Goal: Task Accomplishment & Management: Use online tool/utility

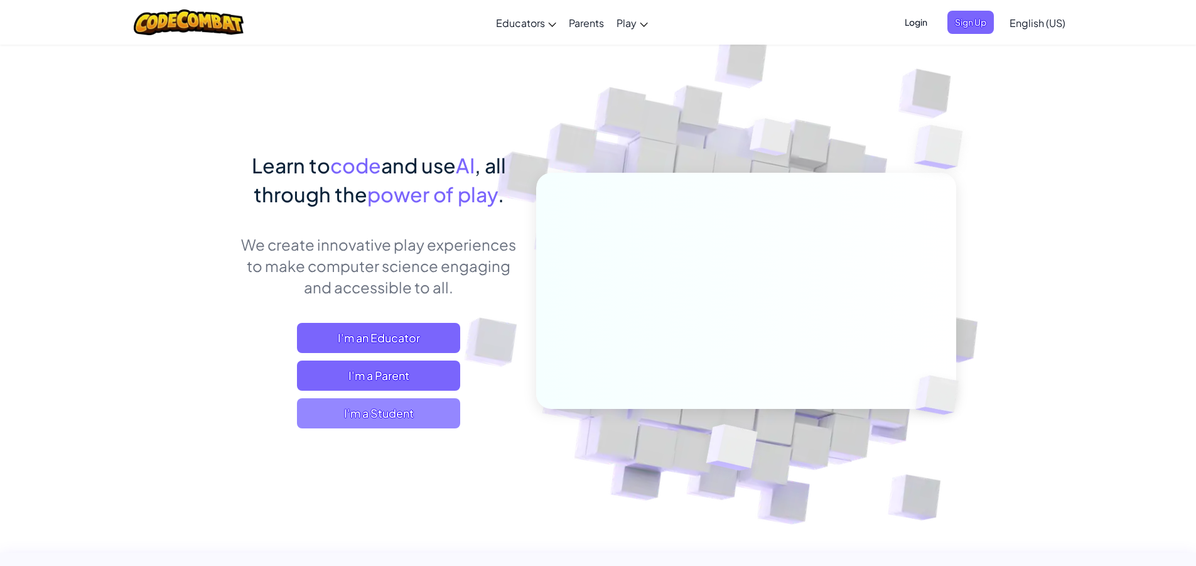
click at [370, 407] on span "I'm a Student" at bounding box center [378, 413] width 163 height 30
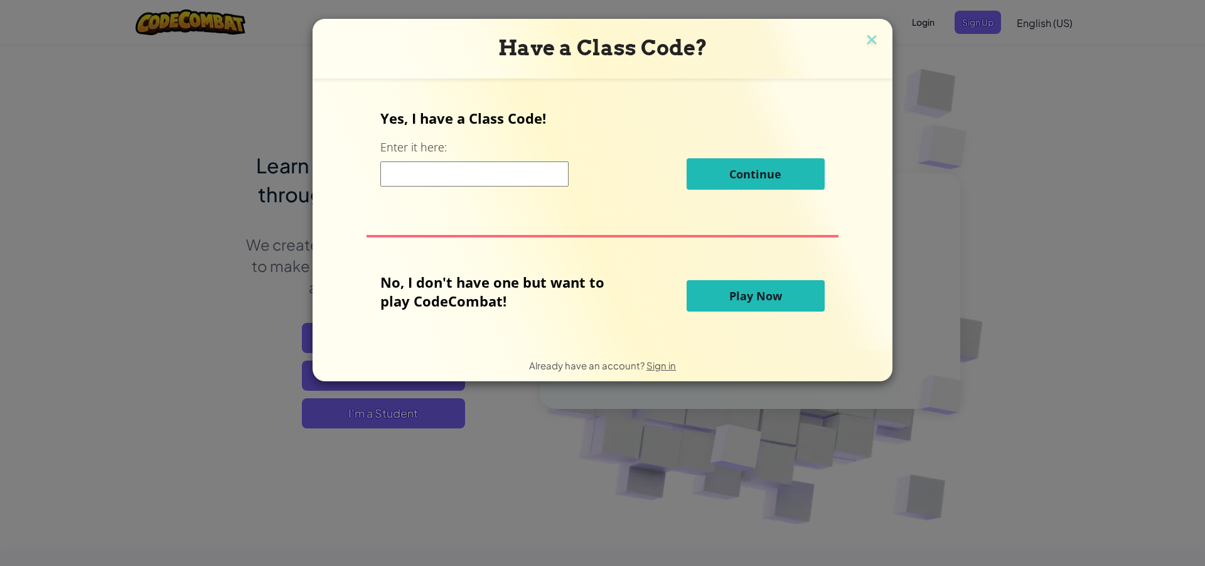
click at [723, 303] on button "Play Now" at bounding box center [756, 295] width 138 height 31
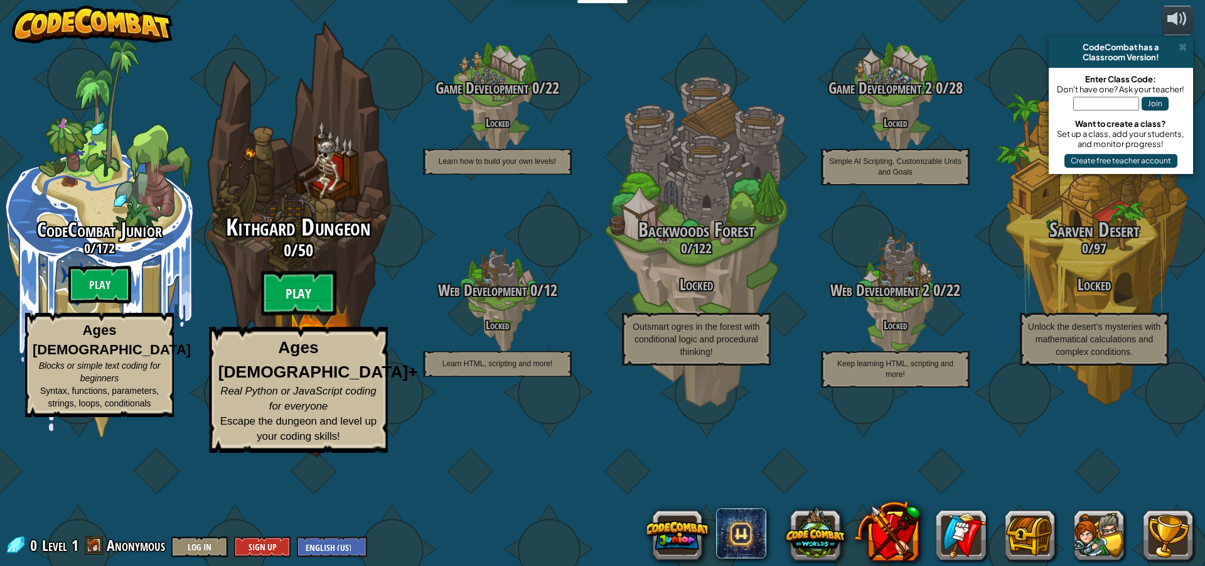
click at [303, 316] on btn "Play" at bounding box center [298, 293] width 75 height 45
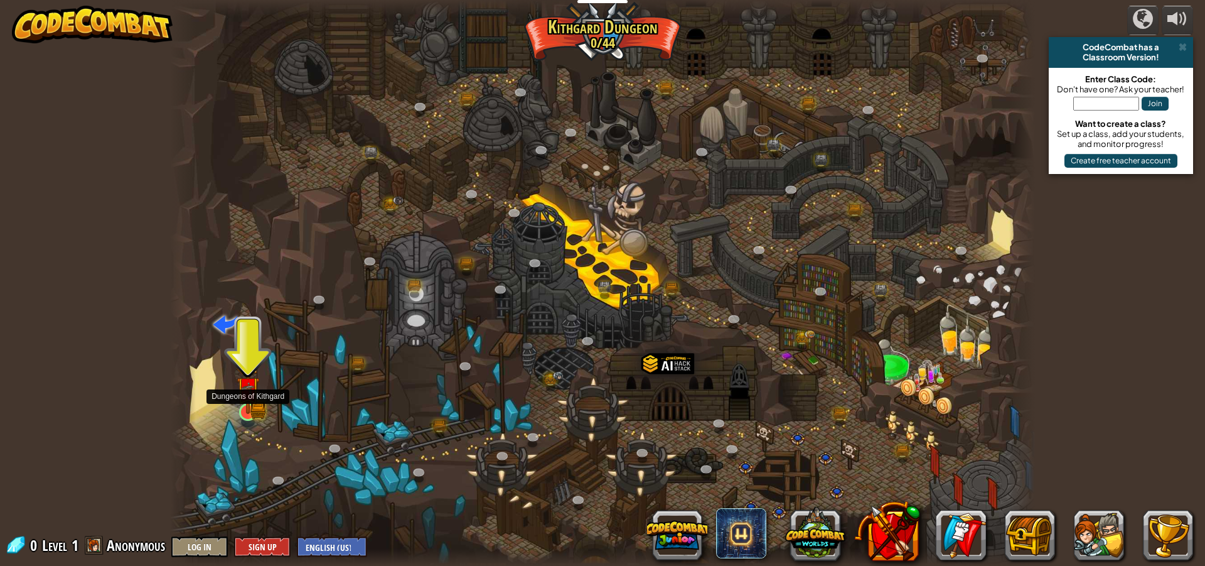
click at [245, 404] on img at bounding box center [248, 388] width 23 height 51
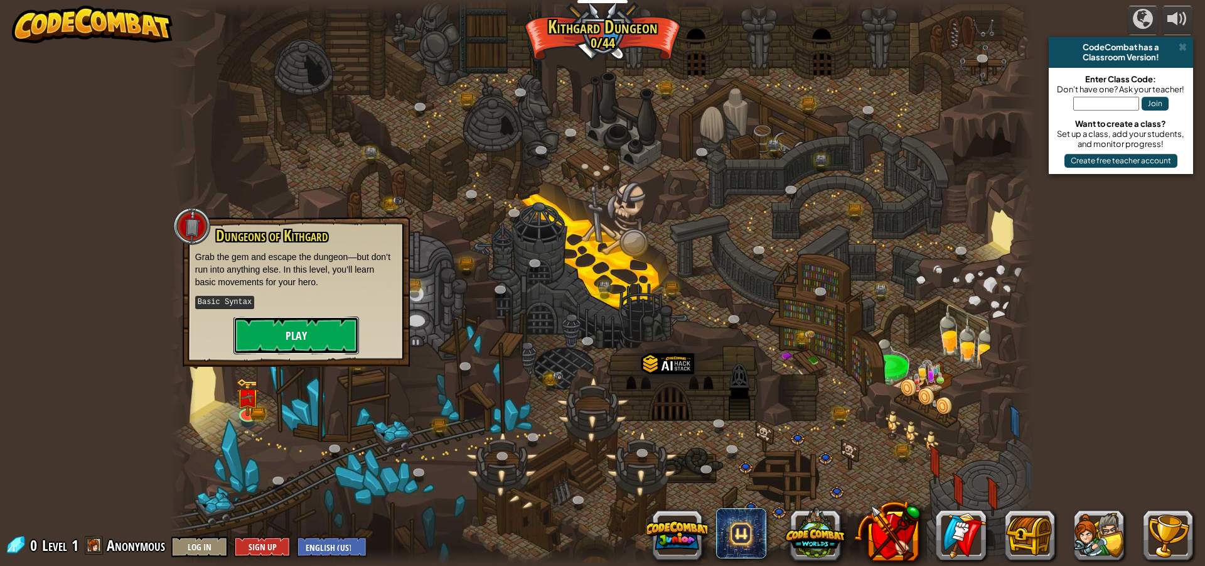
click at [329, 335] on button "Play" at bounding box center [297, 335] width 126 height 38
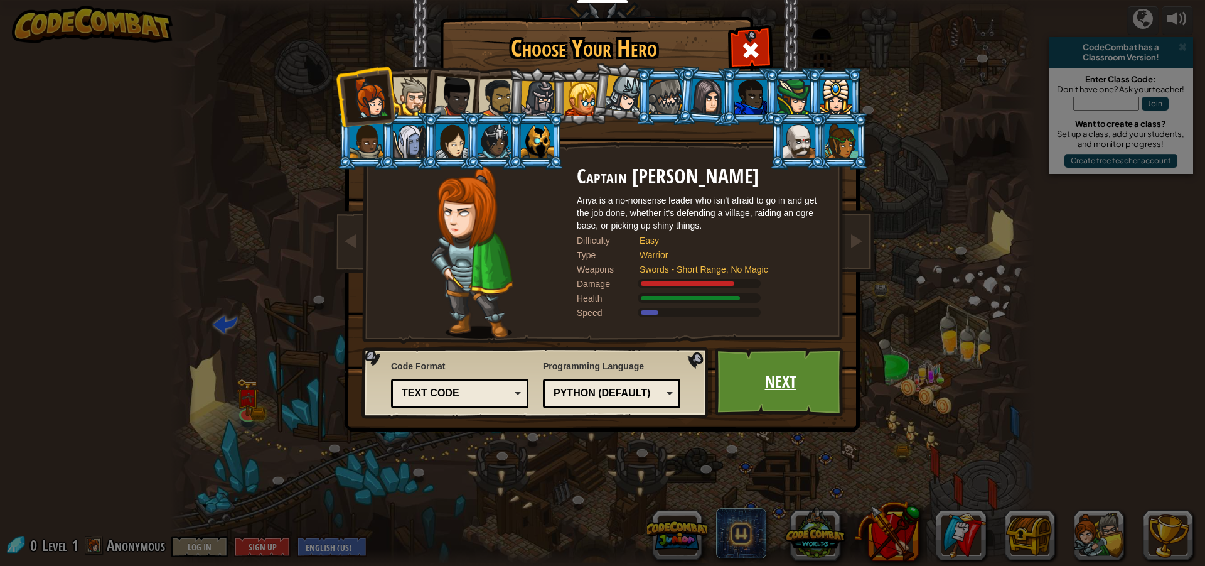
click at [772, 365] on link "Next" at bounding box center [780, 381] width 131 height 69
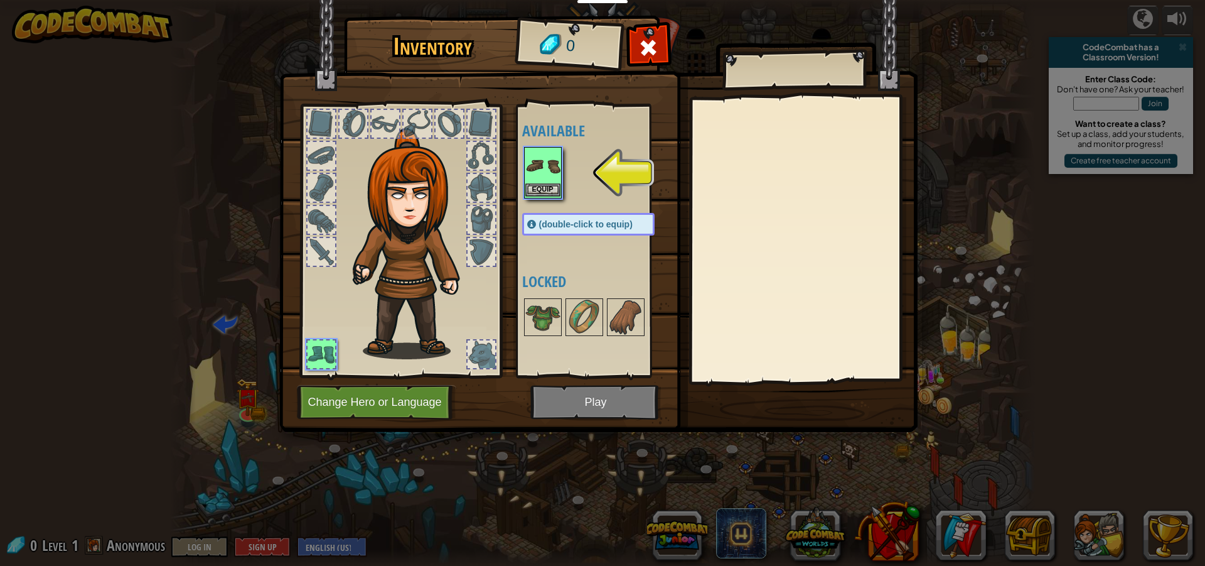
click at [539, 175] on img at bounding box center [542, 165] width 35 height 35
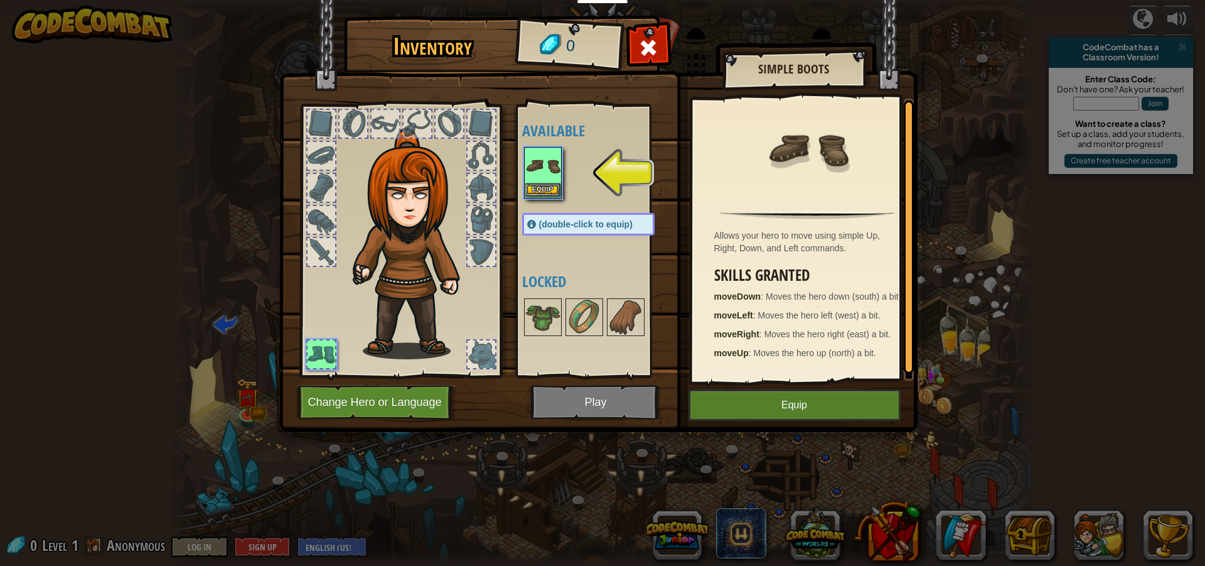
click at [551, 158] on img at bounding box center [542, 165] width 35 height 35
click at [539, 193] on button "Equip" at bounding box center [542, 189] width 35 height 13
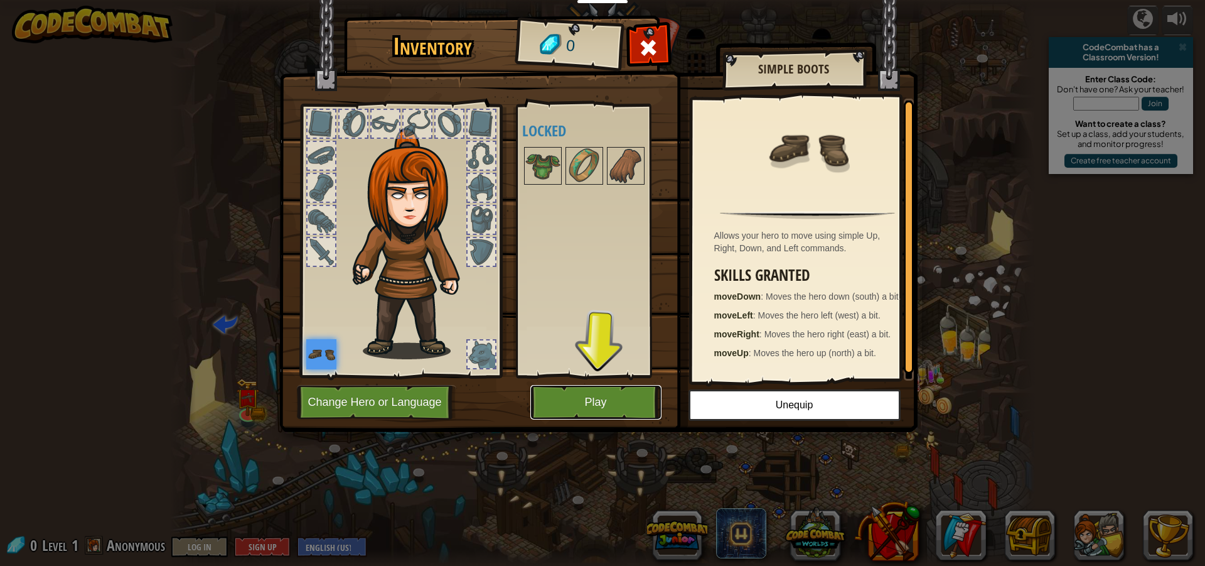
click at [640, 406] on button "Play" at bounding box center [595, 402] width 131 height 35
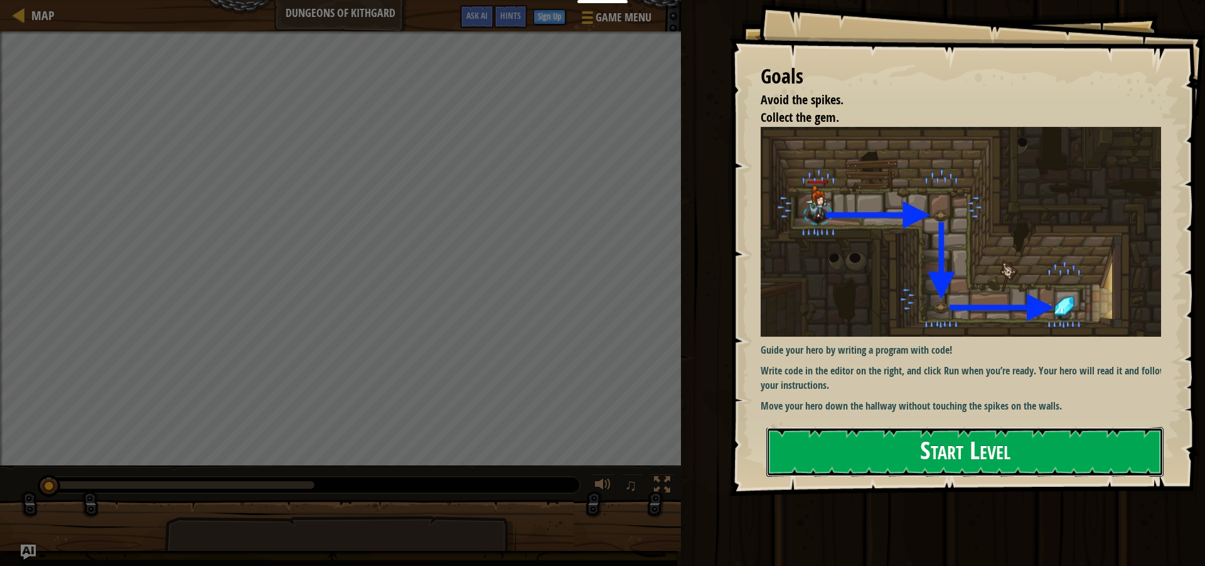
click at [871, 448] on button "Start Level" at bounding box center [965, 452] width 397 height 50
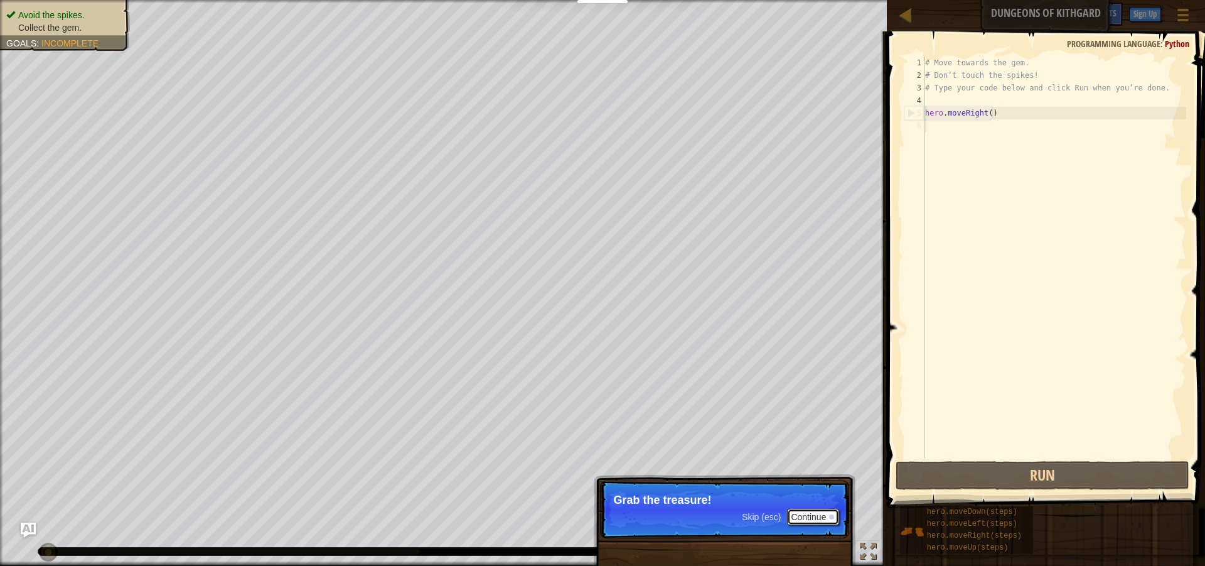
click at [825, 514] on button "Continue" at bounding box center [813, 517] width 52 height 16
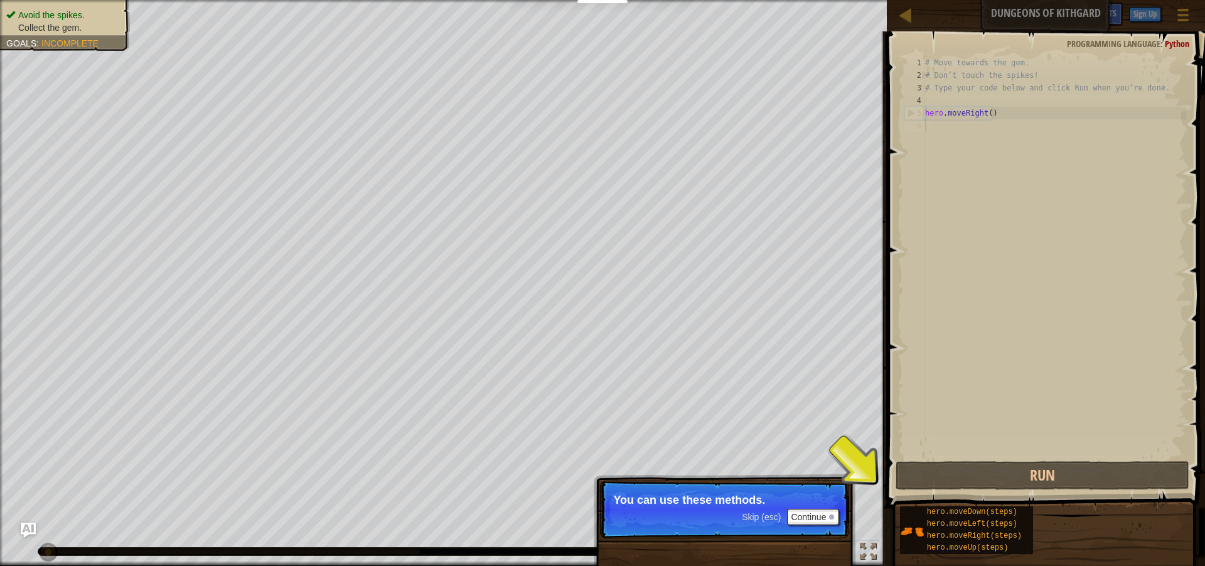
click at [1064, 539] on div "hero.moveDown(steps) hero.moveLeft(steps) hero.moveRight(steps) hero.moveUp(ste…" at bounding box center [1048, 529] width 297 height 49
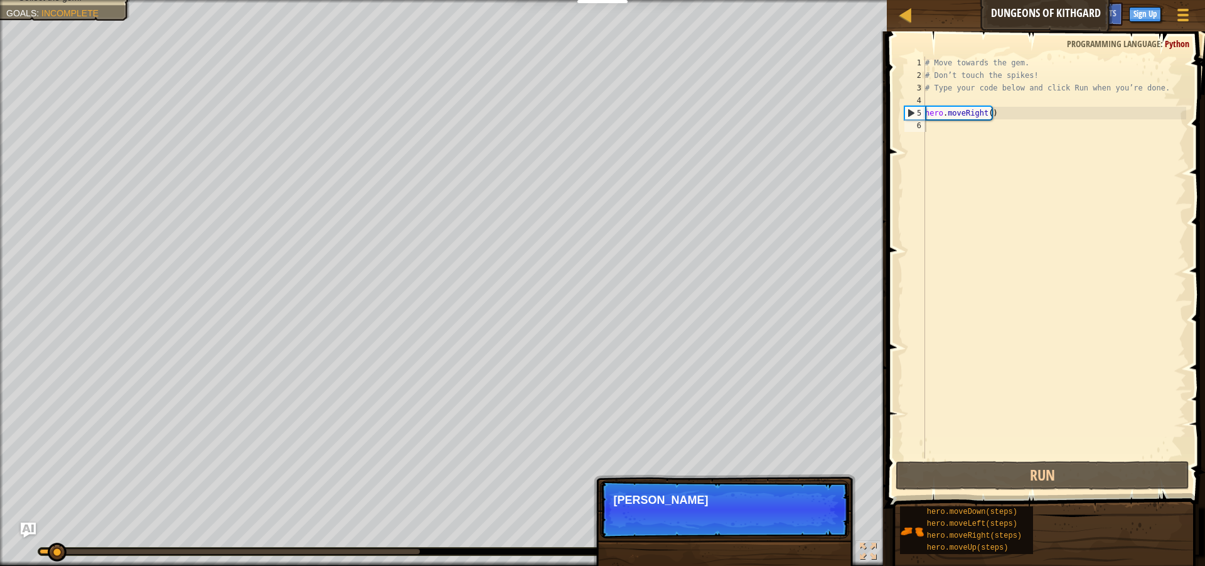
click at [822, 517] on p "Skip (esc) Continue Ty" at bounding box center [724, 509] width 249 height 58
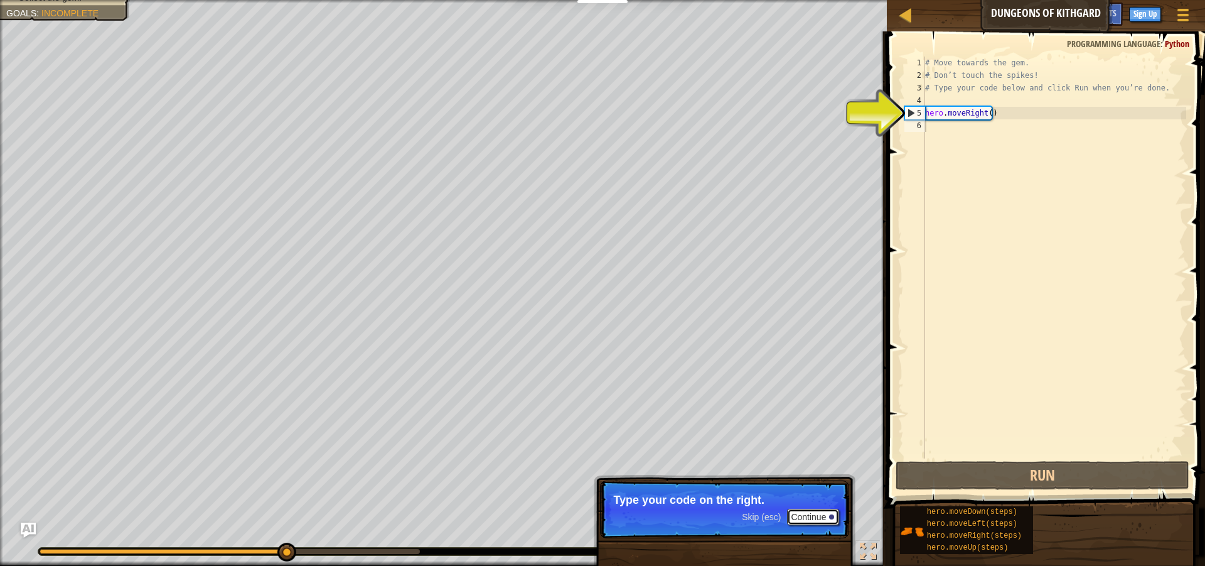
click at [822, 517] on button "Continue" at bounding box center [813, 517] width 52 height 16
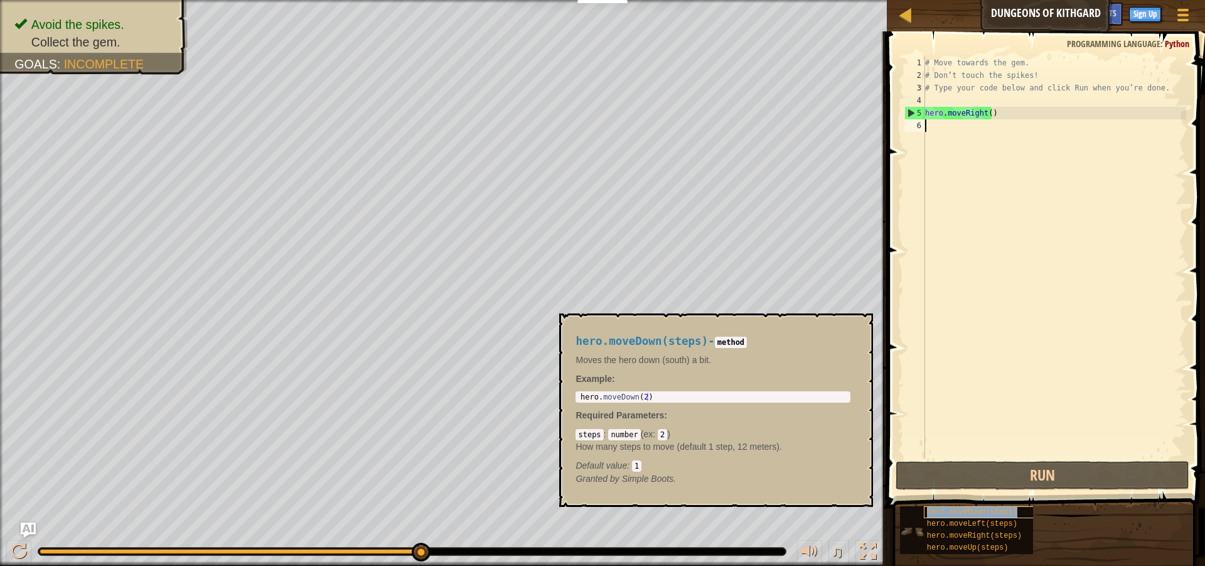
click at [950, 514] on span "hero.moveDown(steps)" at bounding box center [972, 511] width 90 height 9
type textarea "hero.moveDown(2)"
click at [802, 401] on div "hero . moveDown ( 2 )" at bounding box center [713, 405] width 270 height 26
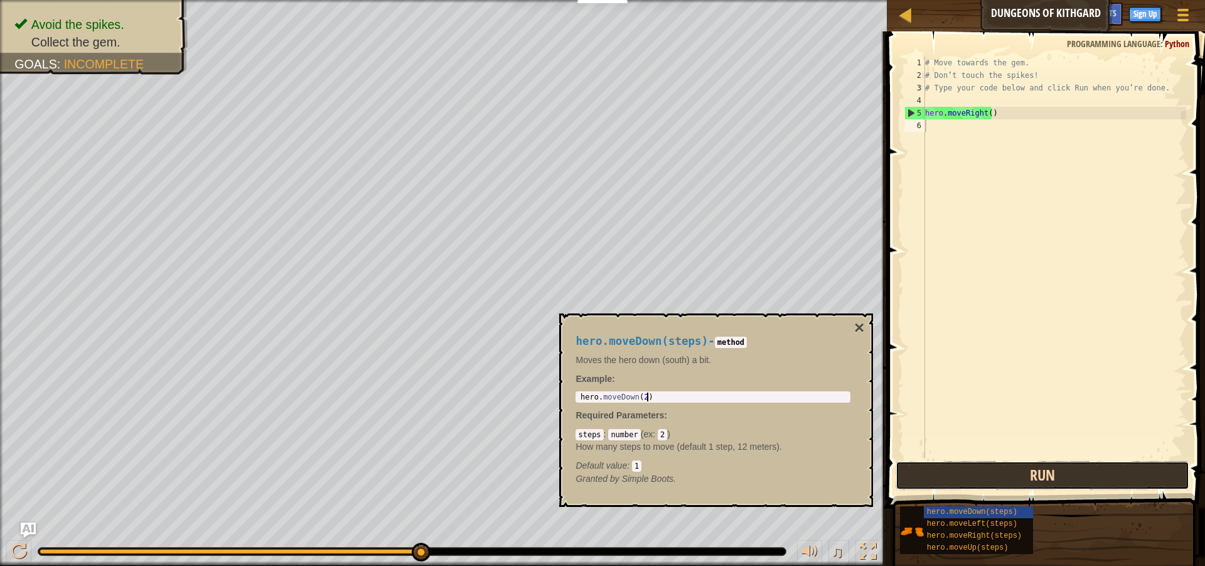
click at [999, 487] on button "Run" at bounding box center [1043, 475] width 294 height 29
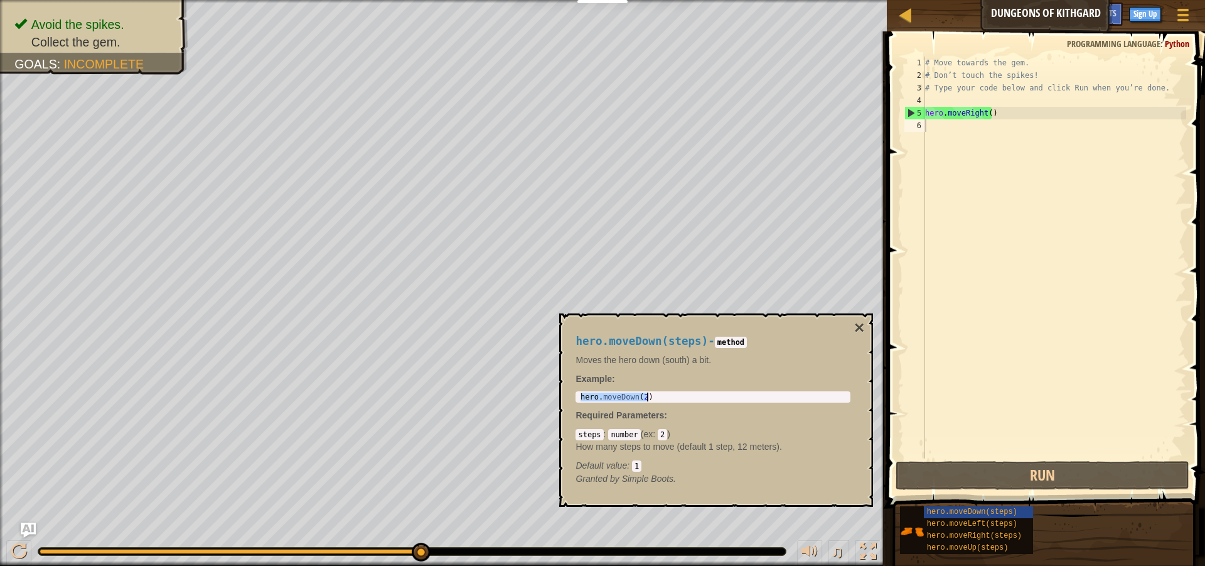
drag, startPoint x: 580, startPoint y: 396, endPoint x: 675, endPoint y: 409, distance: 95.8
click at [675, 409] on div "hero.moveDown(steps) - method Moves the hero down (south) a bit. Example : hero…" at bounding box center [713, 409] width 293 height 173
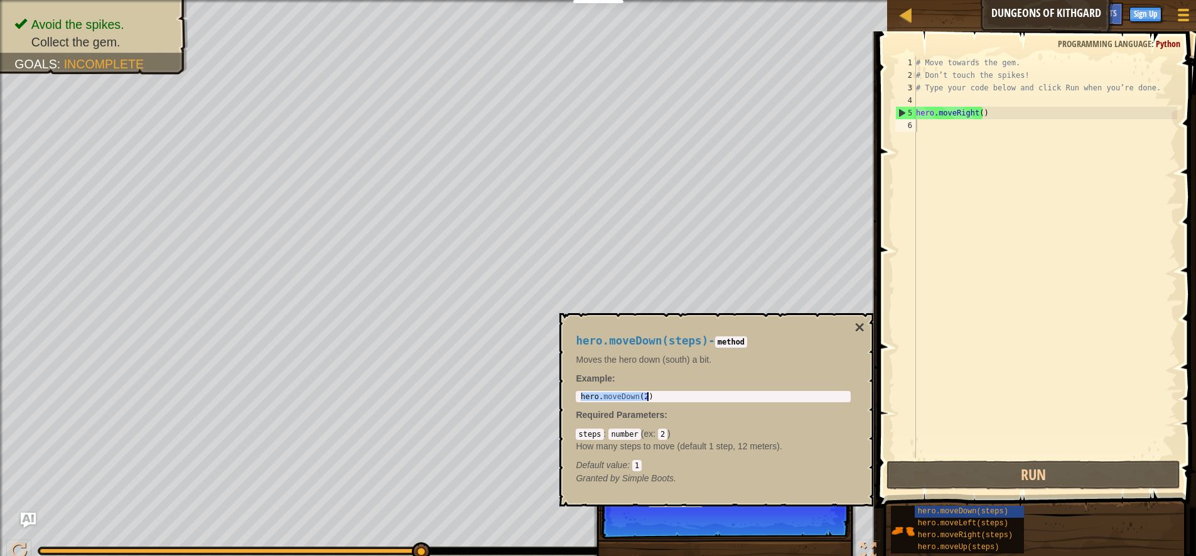
click at [938, 144] on div "# Move towards the gem. # Don’t touch the spikes! # Type your code below and cl…" at bounding box center [1045, 270] width 264 height 427
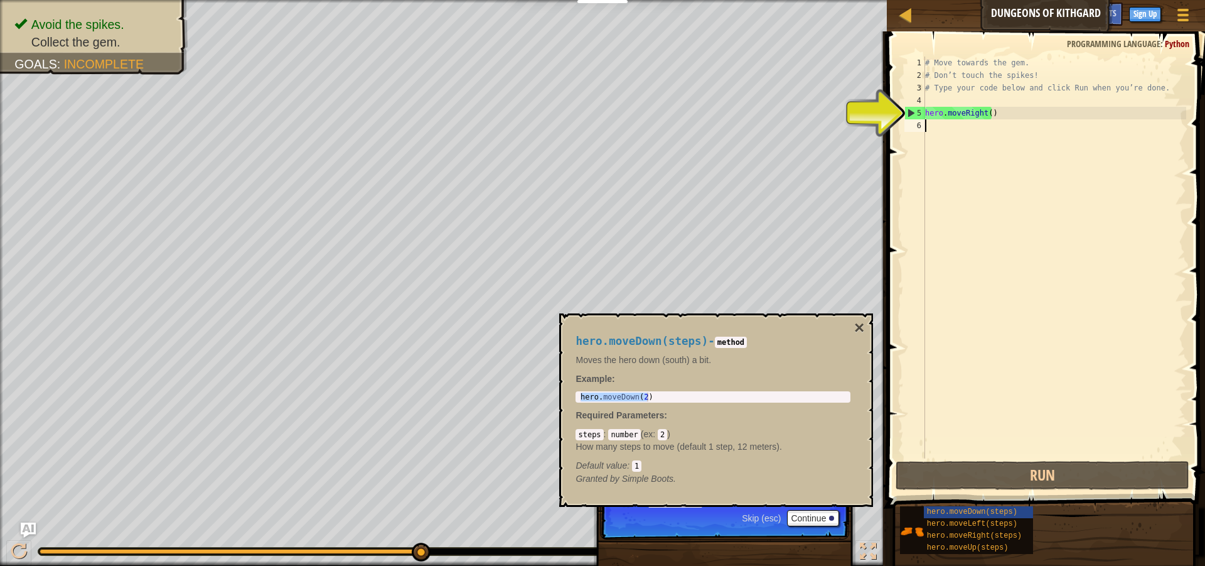
click at [933, 130] on div "# Move towards the gem. # Don’t touch the spikes! # Type your code below and cl…" at bounding box center [1055, 270] width 264 height 427
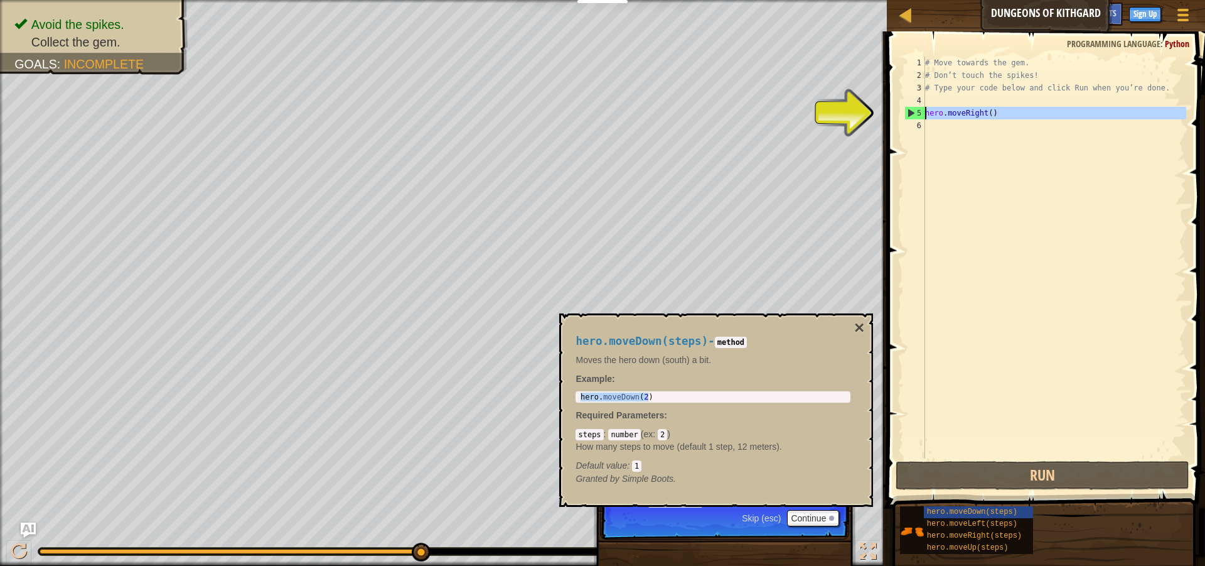
click at [911, 117] on div "5" at bounding box center [915, 113] width 20 height 13
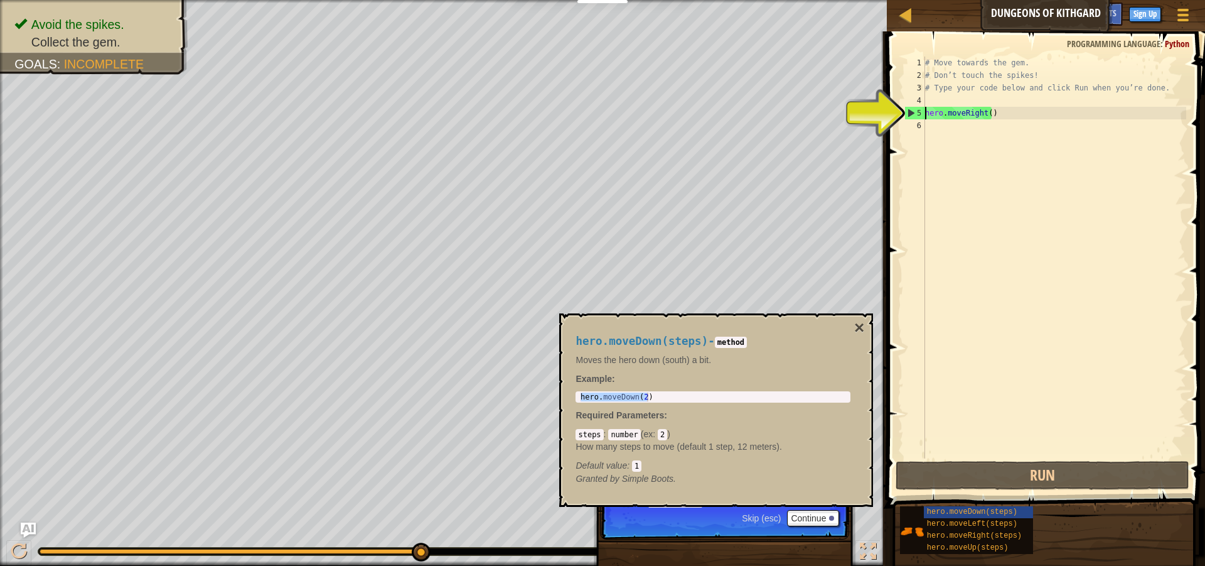
click at [910, 114] on div "5" at bounding box center [915, 113] width 20 height 13
click at [909, 114] on div "5" at bounding box center [915, 113] width 20 height 13
type textarea "hero.moveRight()"
click at [942, 119] on div "# Move towards the gem. # Don’t touch the spikes! # Type your code below and cl…" at bounding box center [1055, 270] width 264 height 427
click at [935, 127] on div "# Move towards the gem. # Don’t touch the spikes! # Type your code below and cl…" at bounding box center [1055, 270] width 264 height 427
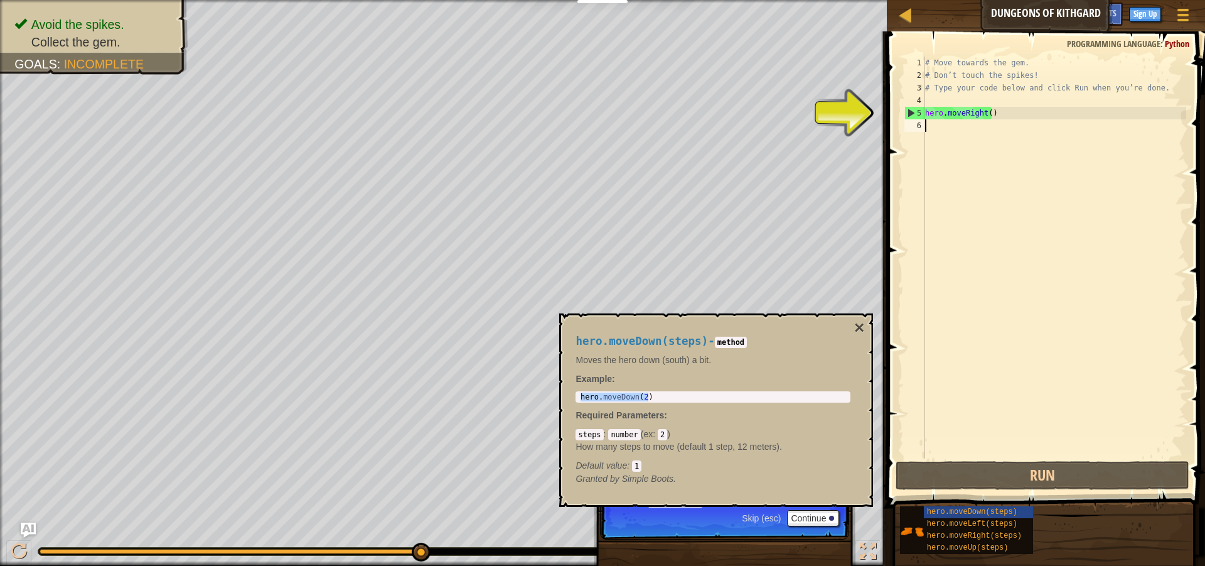
paste textarea "hero.moveDown(2)"
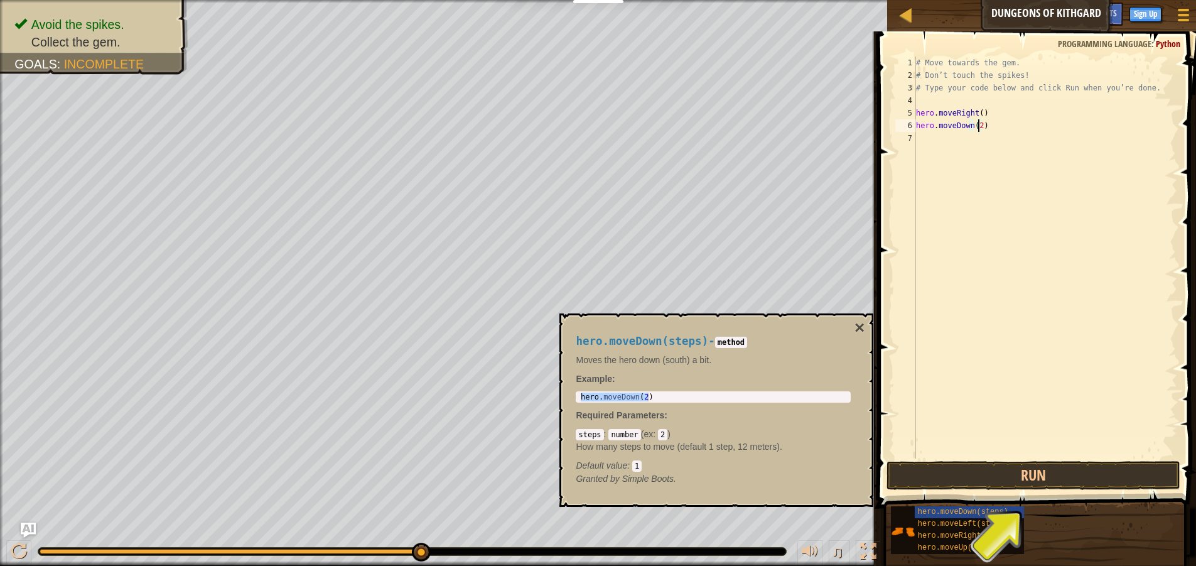
type textarea "hero.moveDown()"
click at [1048, 483] on button "Run" at bounding box center [1033, 475] width 294 height 29
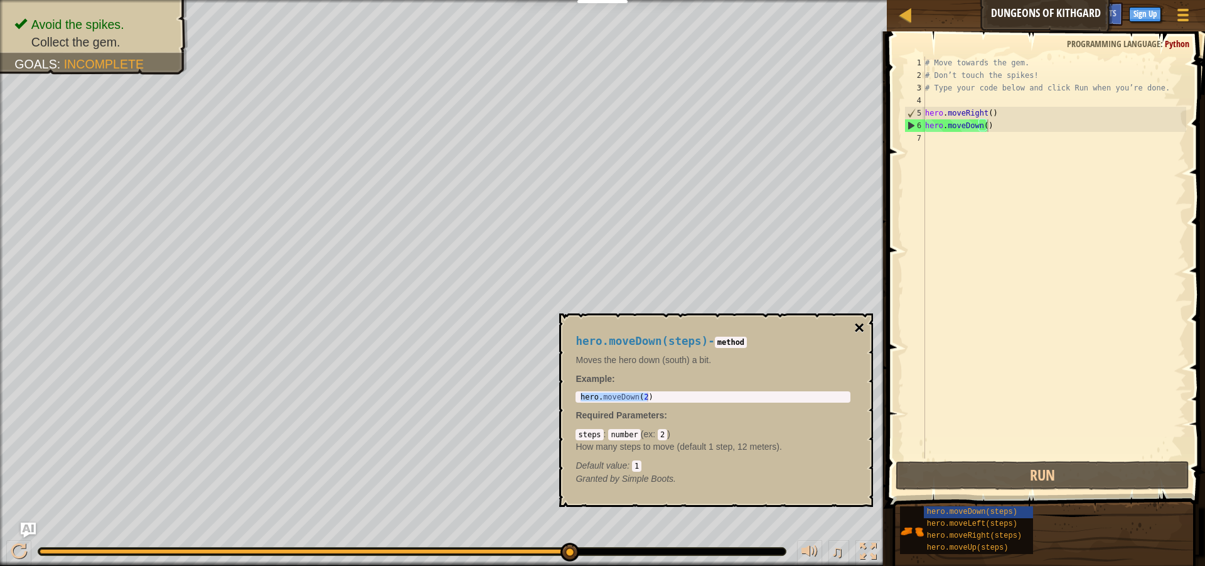
click at [862, 323] on button "×" at bounding box center [859, 328] width 10 height 18
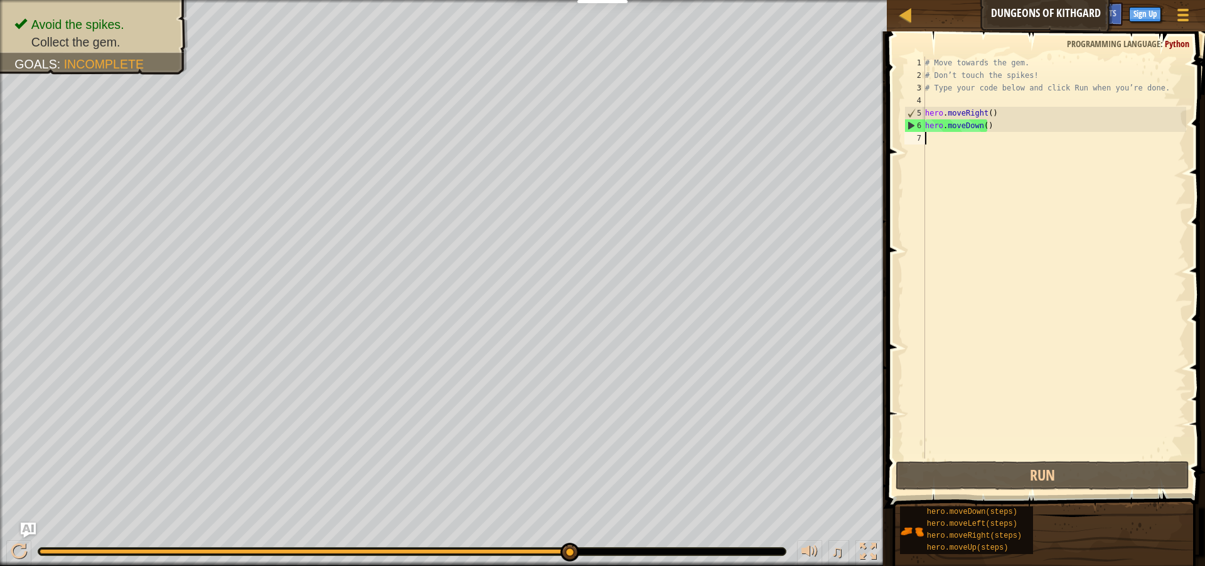
click at [993, 316] on div "# Move towards the gem. # Don’t touch the spikes! # Type your code below and cl…" at bounding box center [1055, 270] width 264 height 427
click at [912, 127] on div "6" at bounding box center [915, 125] width 20 height 13
click at [910, 127] on div "6" at bounding box center [915, 125] width 20 height 13
type textarea "hero.moveDown()"
click at [945, 134] on div "# Move towards the gem. # Don’t touch the spikes! # Type your code below and cl…" at bounding box center [1055, 270] width 264 height 427
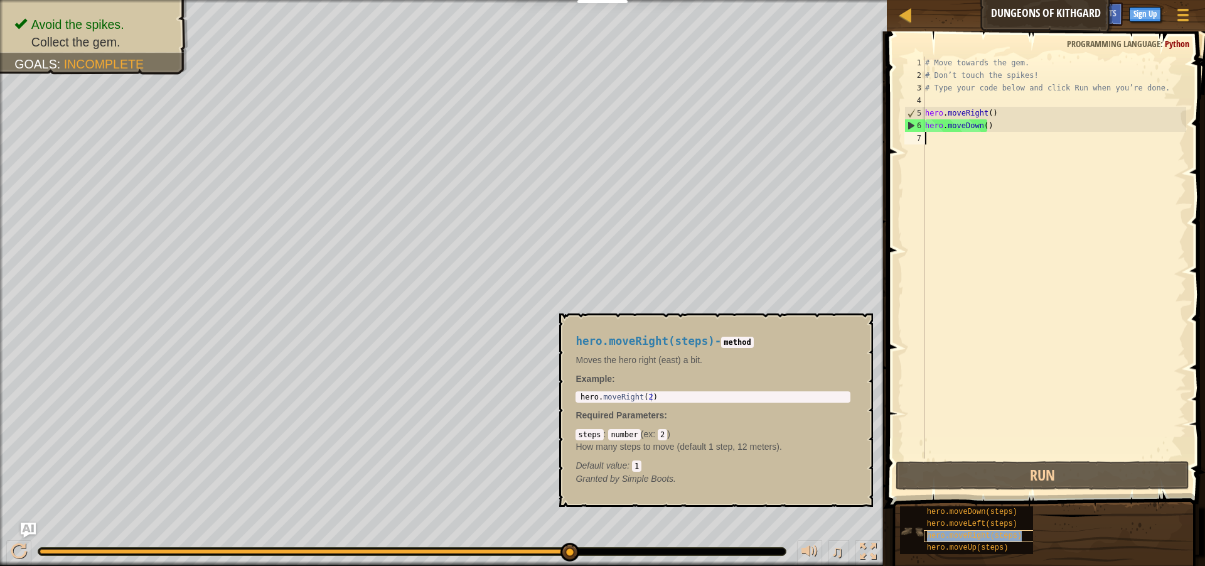
click at [1010, 534] on span "hero.moveRight(steps)" at bounding box center [974, 535] width 95 height 9
type textarea "hero.moveRight(2)"
drag, startPoint x: 578, startPoint y: 396, endPoint x: 690, endPoint y: 392, distance: 111.8
click at [690, 392] on div "hero.moveRight(2) 1 hero . moveRight ( 2 ) הההההההההההההההההההההההההההההההההההה…" at bounding box center [713, 396] width 275 height 11
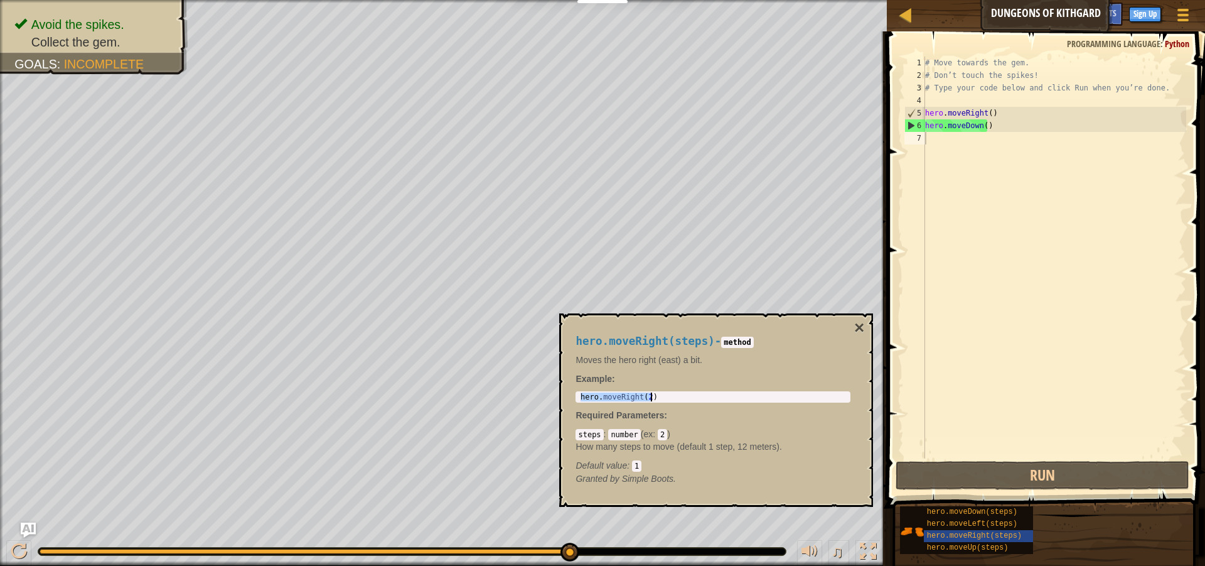
drag, startPoint x: 581, startPoint y: 396, endPoint x: 659, endPoint y: 394, distance: 77.2
click at [659, 394] on div "hero . moveRight ( 2 )" at bounding box center [713, 405] width 270 height 26
click at [940, 139] on div "# Move towards the gem. # Don’t touch the spikes! # Type your code below and cl…" at bounding box center [1055, 270] width 264 height 427
paste textarea "hero.moveRight(2)"
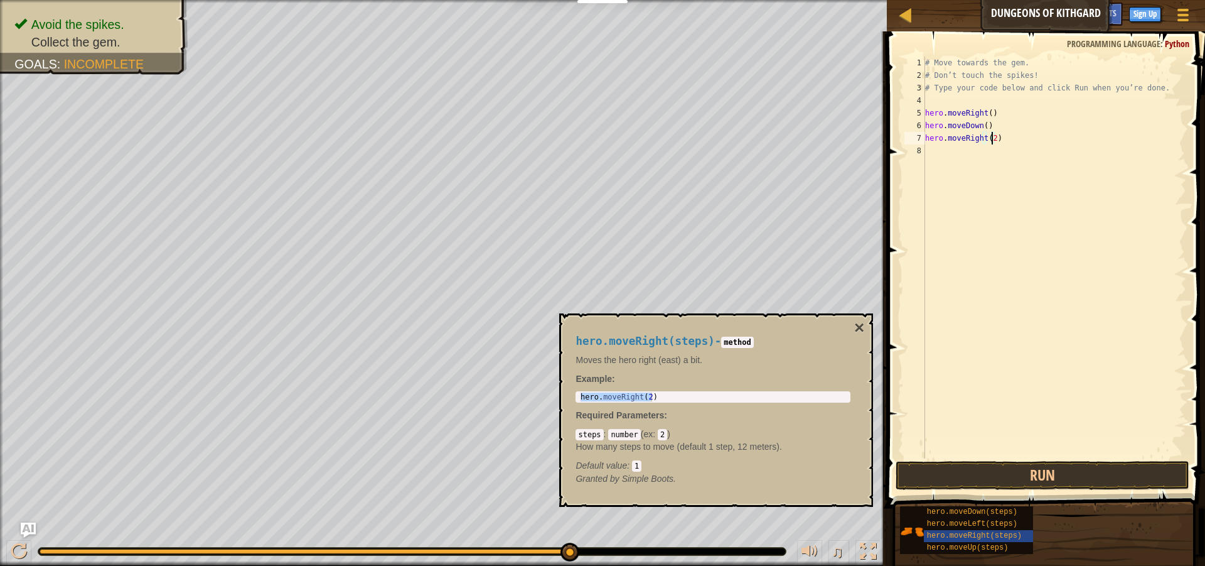
type textarea "hero.moveRight()"
click at [1016, 470] on button "Run" at bounding box center [1043, 475] width 294 height 29
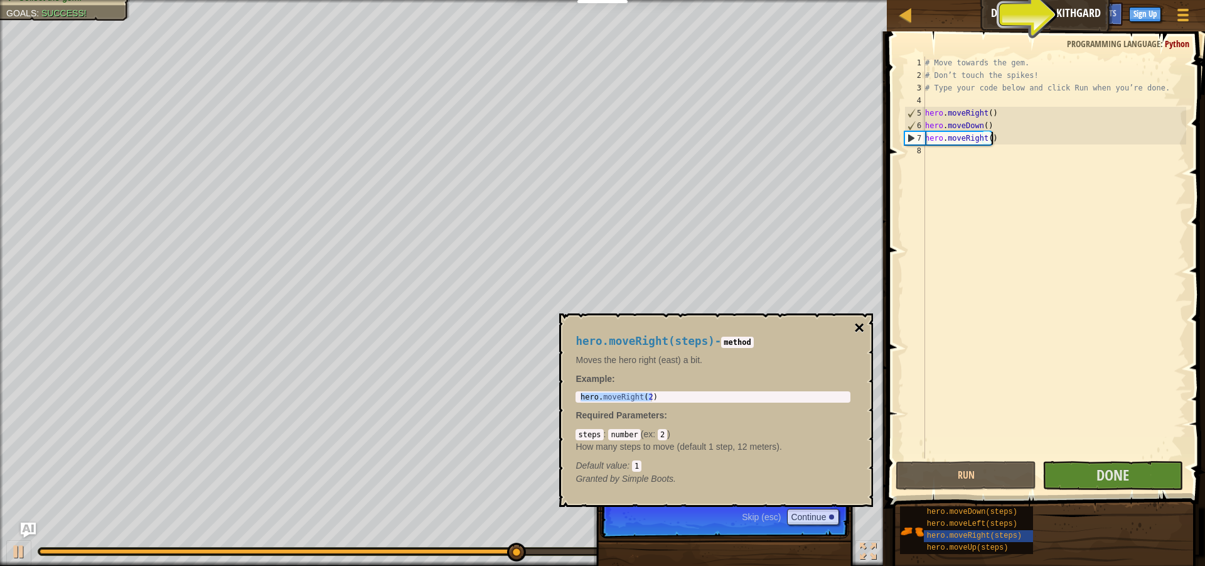
click at [862, 331] on button "×" at bounding box center [859, 328] width 10 height 18
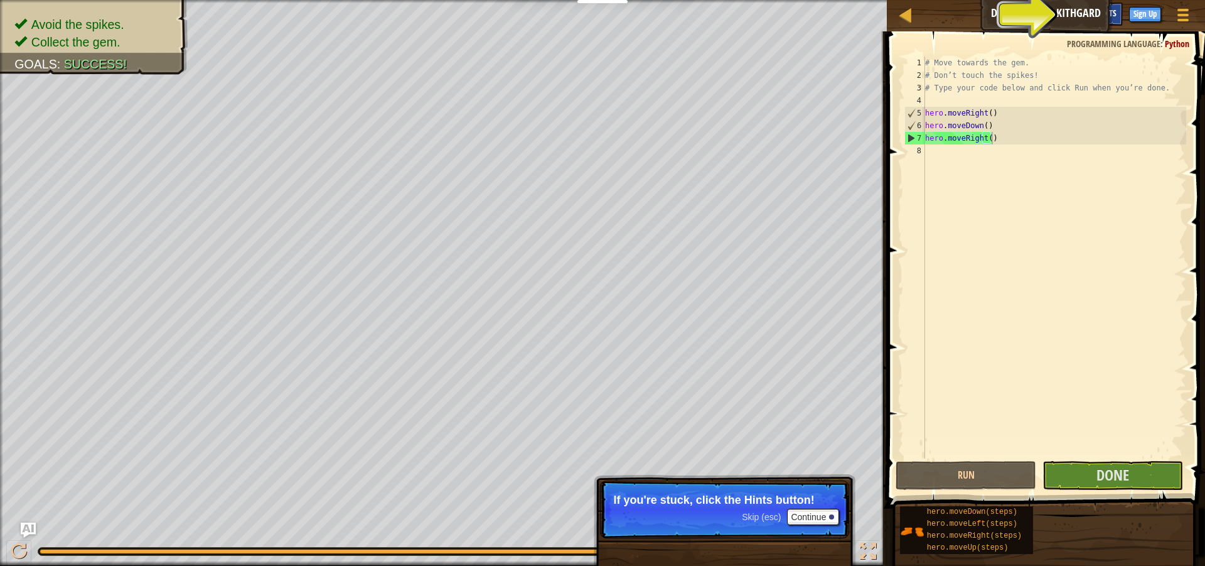
click at [1091, 5] on div "Hints" at bounding box center [1106, 14] width 33 height 23
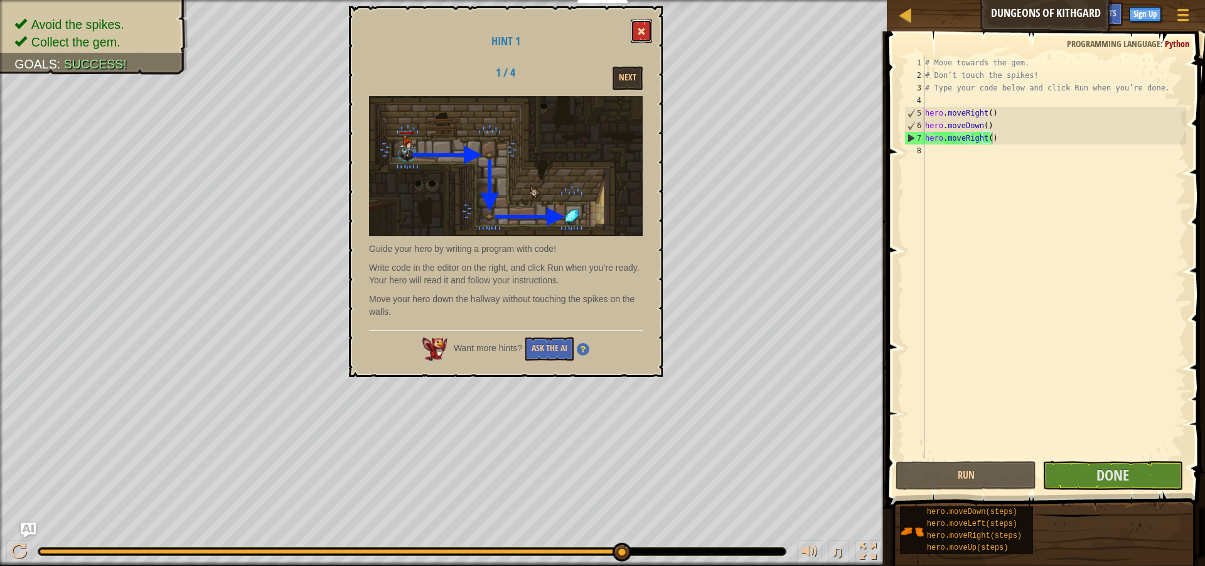
click at [642, 31] on span at bounding box center [641, 31] width 9 height 9
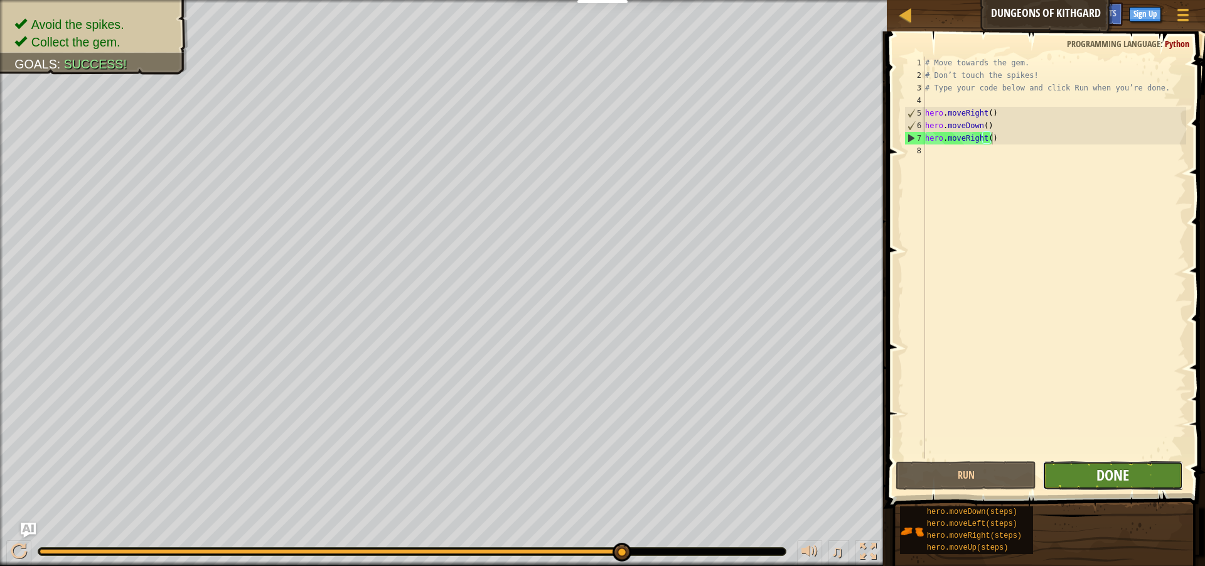
click at [1113, 475] on span "Done" at bounding box center [1113, 475] width 33 height 20
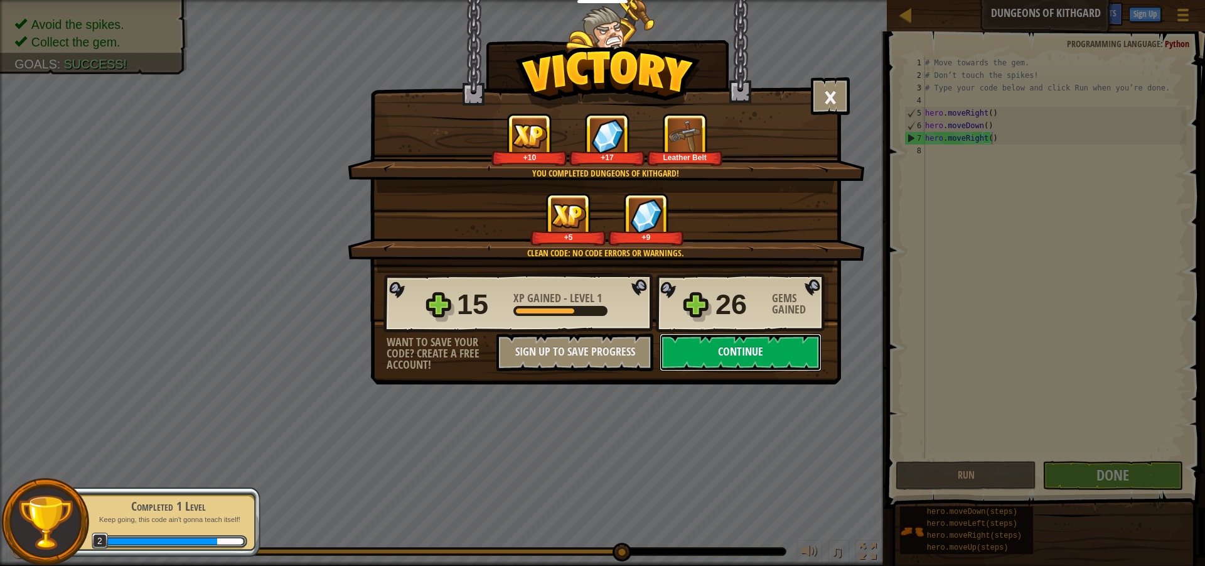
click at [755, 353] on button "Continue" at bounding box center [741, 352] width 162 height 38
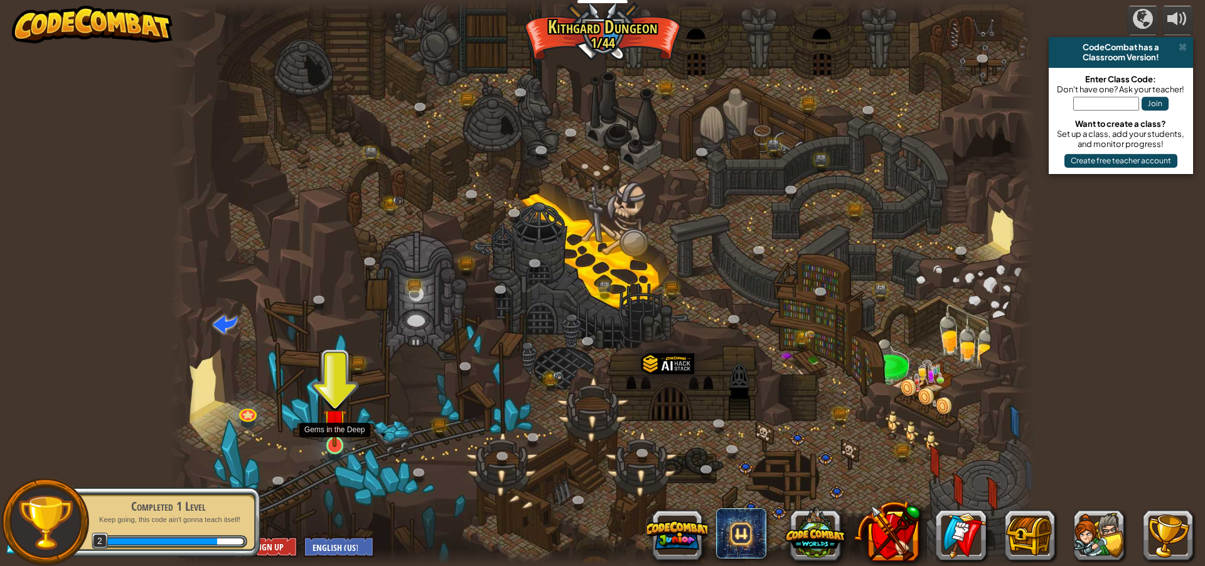
click at [333, 440] on img at bounding box center [334, 420] width 23 height 53
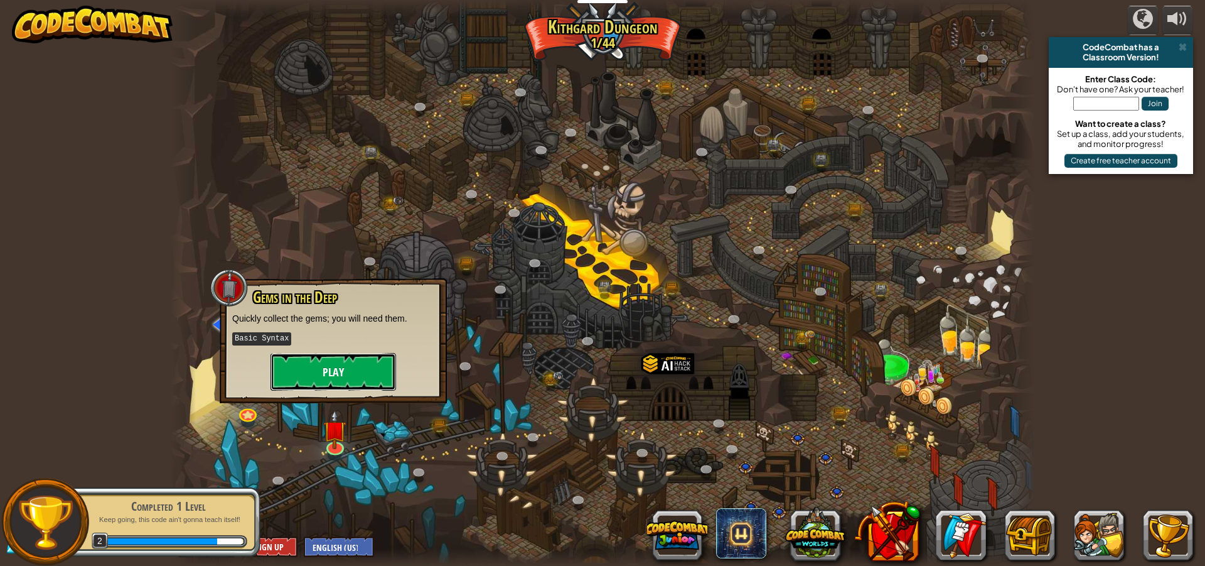
click at [343, 358] on button "Play" at bounding box center [334, 372] width 126 height 38
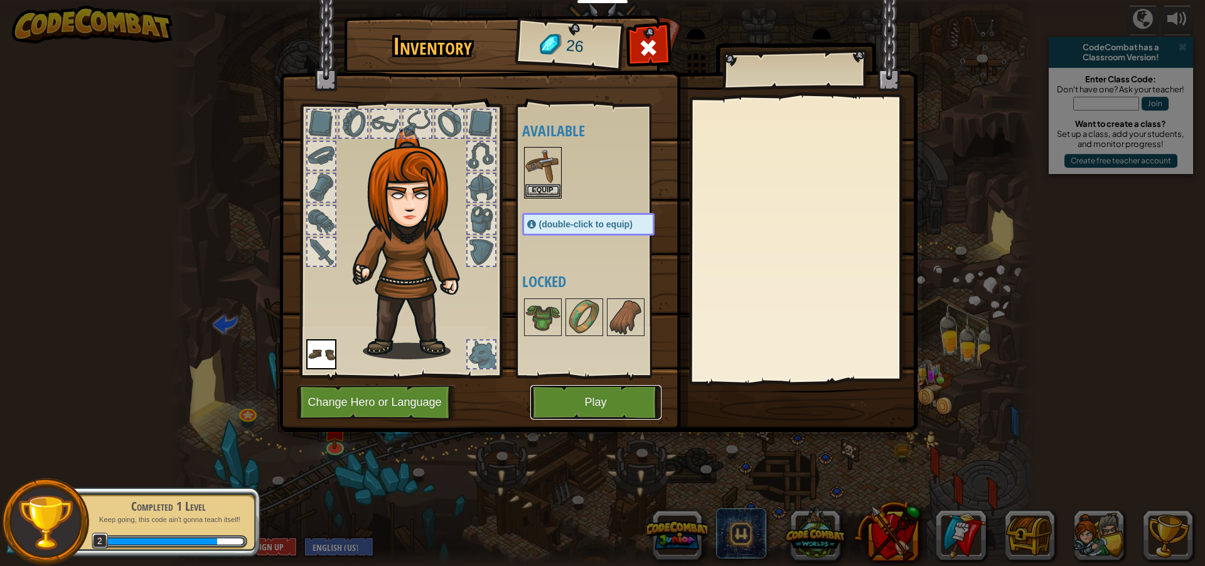
drag, startPoint x: 595, startPoint y: 404, endPoint x: 587, endPoint y: 404, distance: 8.2
click at [587, 404] on button "Play" at bounding box center [595, 402] width 131 height 35
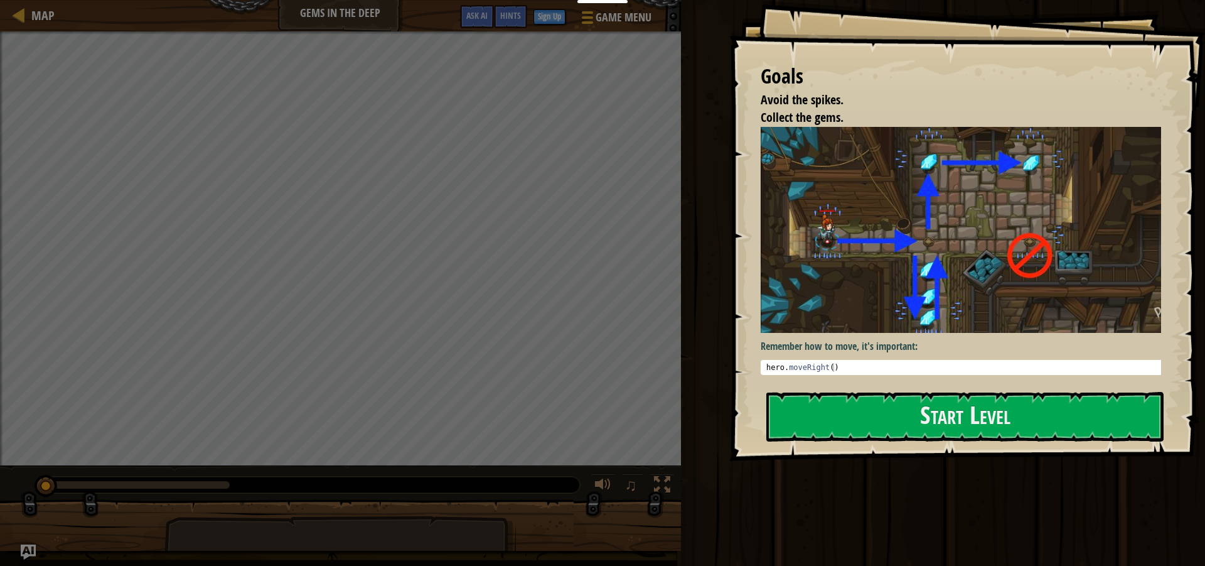
drag, startPoint x: 867, startPoint y: 409, endPoint x: 878, endPoint y: 448, distance: 41.1
click at [878, 448] on div "Goals Avoid the spikes. Collect the gems. Remember how to move, it's important:…" at bounding box center [968, 230] width 476 height 461
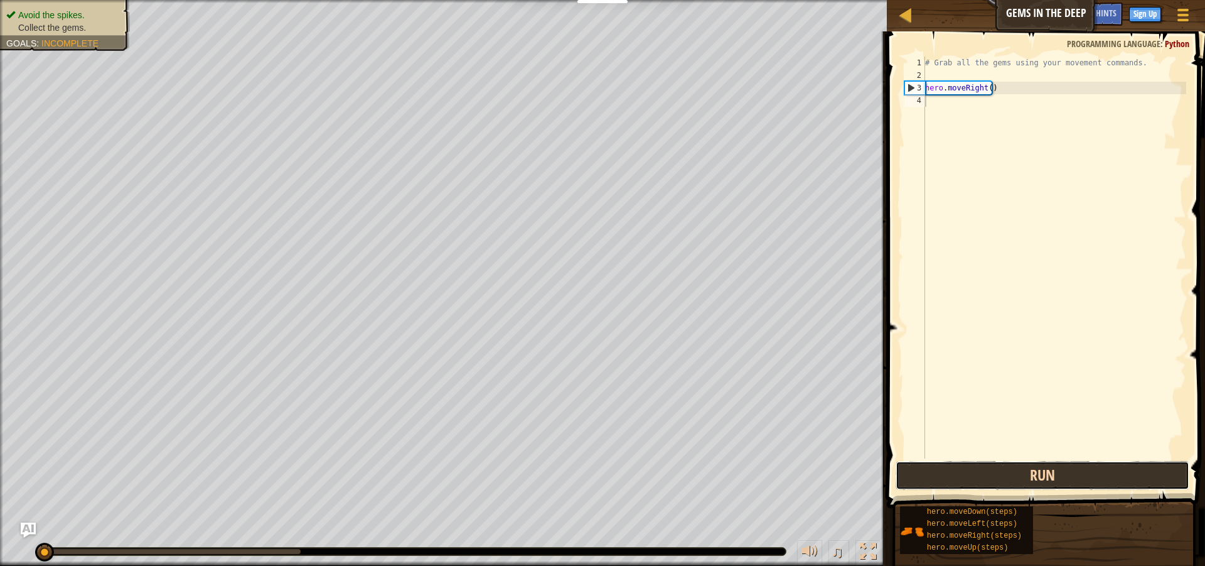
click at [1022, 470] on button "Run" at bounding box center [1043, 475] width 294 height 29
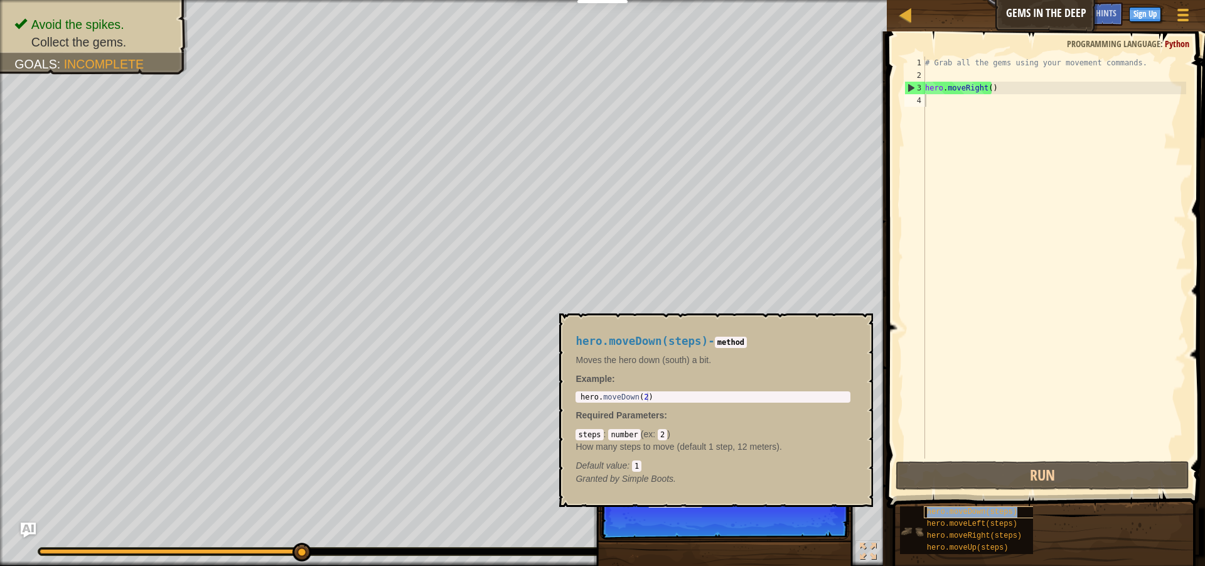
click at [1001, 516] on div "hero.moveDown(steps)" at bounding box center [984, 512] width 121 height 12
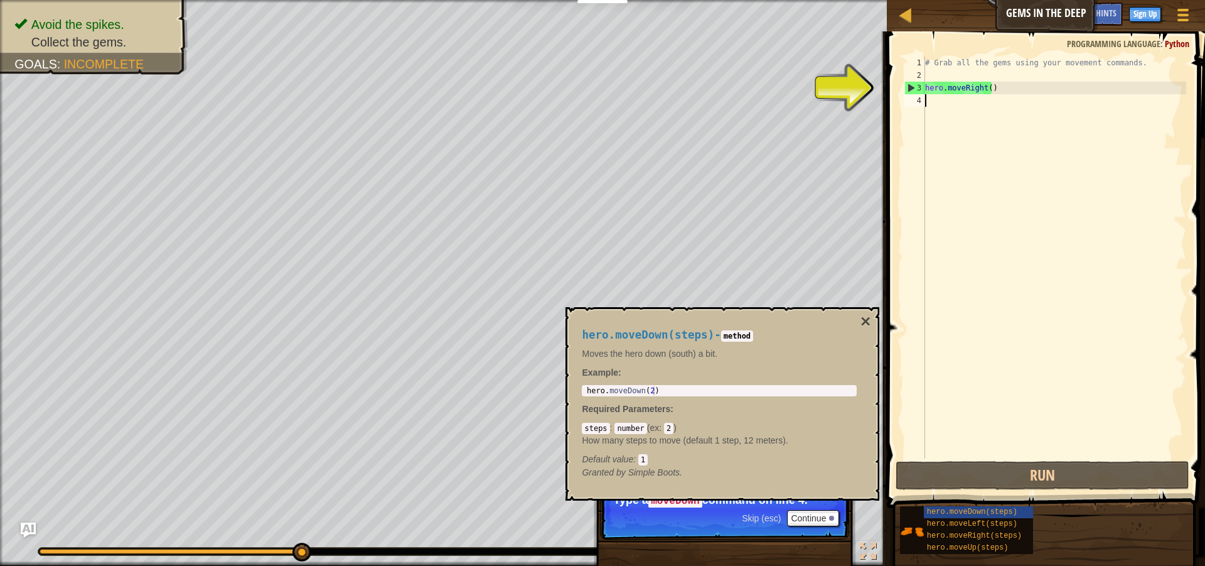
click at [911, 89] on div "3" at bounding box center [915, 88] width 20 height 13
type textarea "hero.moveRight()"
click at [927, 101] on div "# Grab all the gems using your movement commands. hero . moveRight ( )" at bounding box center [1055, 270] width 264 height 427
drag, startPoint x: 584, startPoint y: 387, endPoint x: 618, endPoint y: 385, distance: 34.6
click at [618, 385] on div "1 hero . moveDown ( 2 ) ההההההההההההההההההההההההההההההההההההההההההההההההההההההה…" at bounding box center [719, 390] width 275 height 11
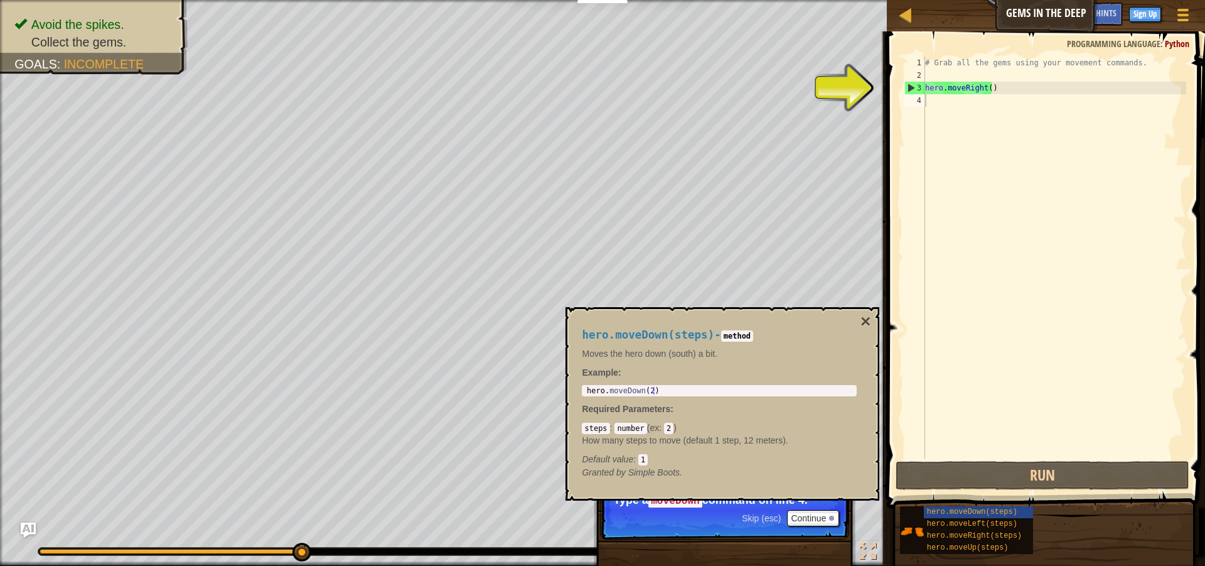
type textarea "hero.moveDown(2)"
drag, startPoint x: 586, startPoint y: 387, endPoint x: 689, endPoint y: 392, distance: 103.1
click at [689, 392] on div "hero . moveDown ( 2 )" at bounding box center [719, 399] width 270 height 26
click at [945, 108] on div "# Grab all the gems using your movement commands. hero . moveRight ( )" at bounding box center [1055, 270] width 264 height 427
paste textarea "hero.moveDown(2)"
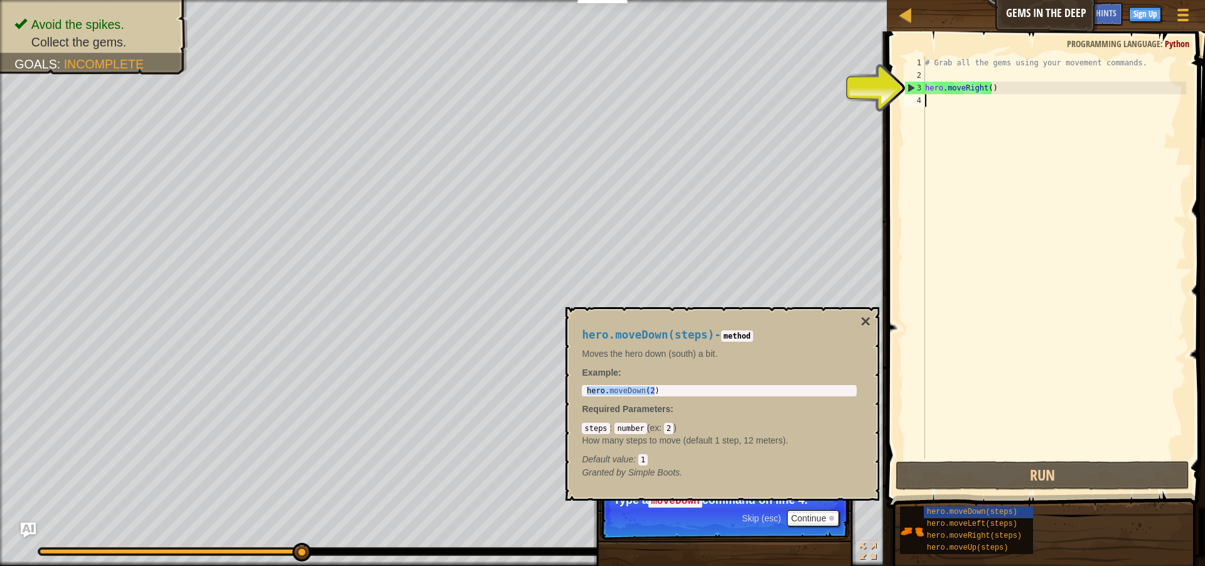
type textarea "hero.moveDown(2)"
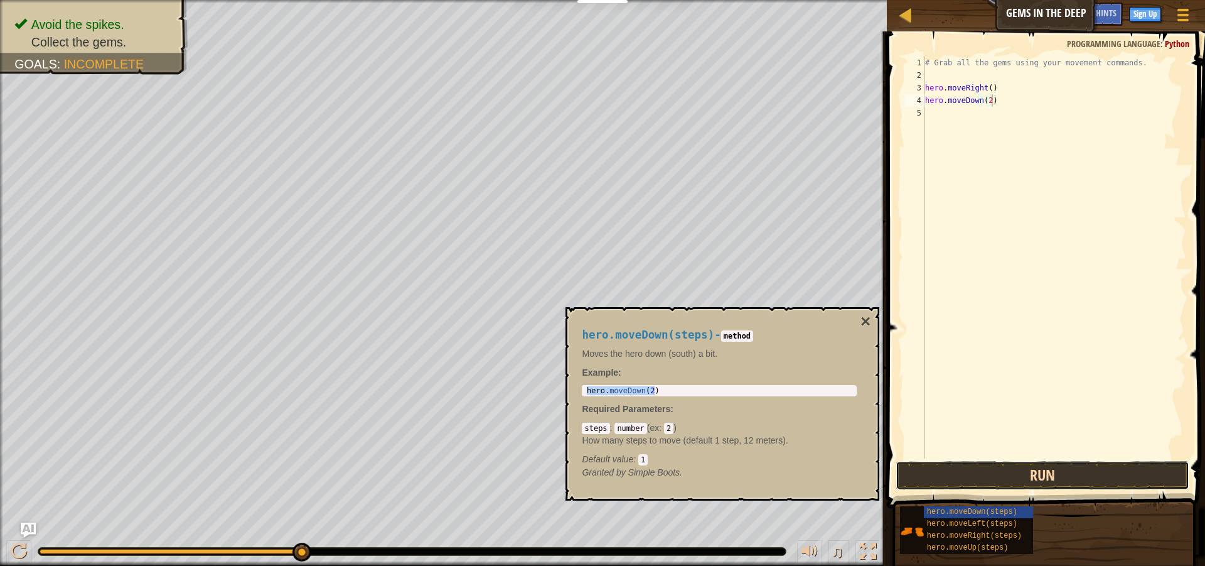
click at [1053, 468] on button "Run" at bounding box center [1043, 475] width 294 height 29
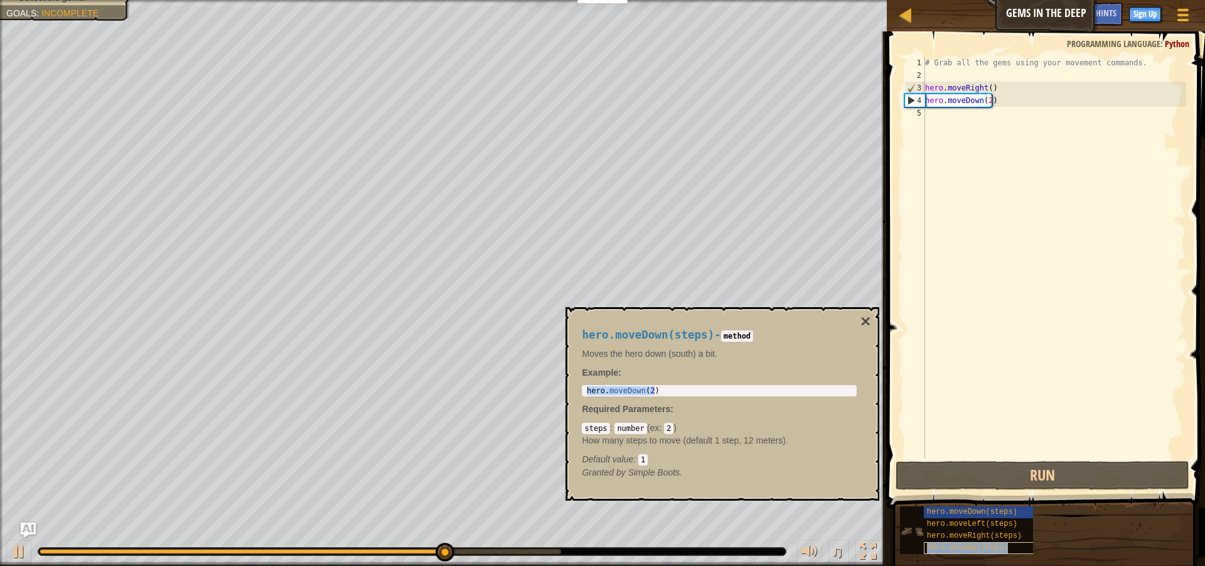
click at [995, 542] on div "hero.moveUp(steps)" at bounding box center [984, 548] width 121 height 12
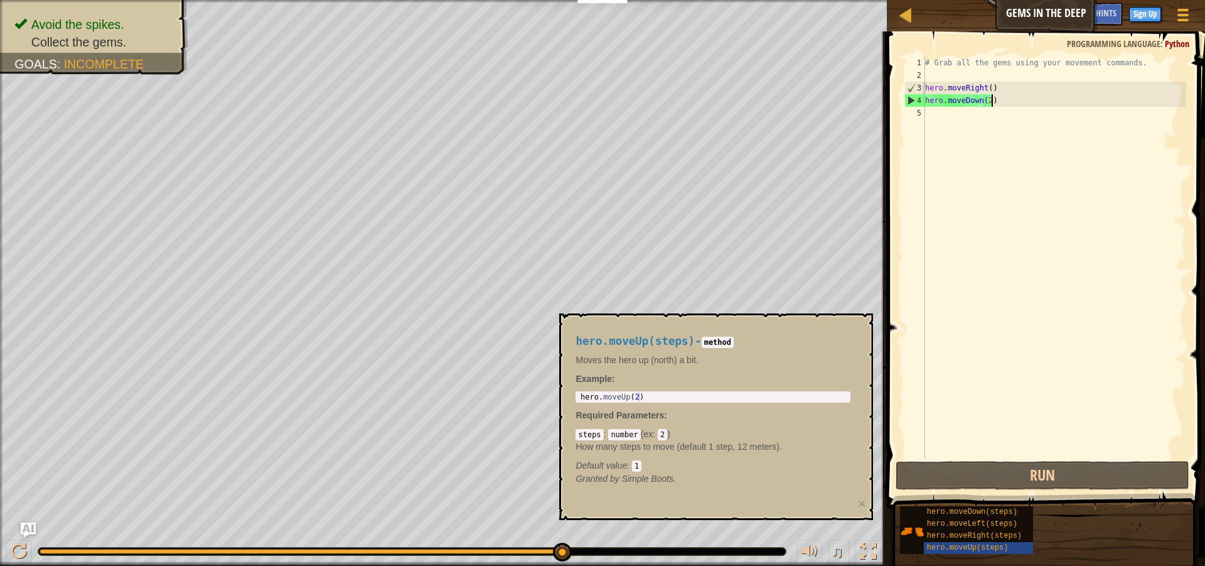
type textarea "hero.moveUp(2)"
drag, startPoint x: 580, startPoint y: 394, endPoint x: 647, endPoint y: 409, distance: 68.2
click at [647, 409] on div "hero.moveUp(steps) - method Moves the hero up (north) a bit. Example : hero.mov…" at bounding box center [713, 409] width 293 height 173
click at [936, 117] on div "# Grab all the gems using your movement commands. hero . moveRight ( ) hero . m…" at bounding box center [1055, 270] width 264 height 427
paste textarea "hero.moveUp(2)"
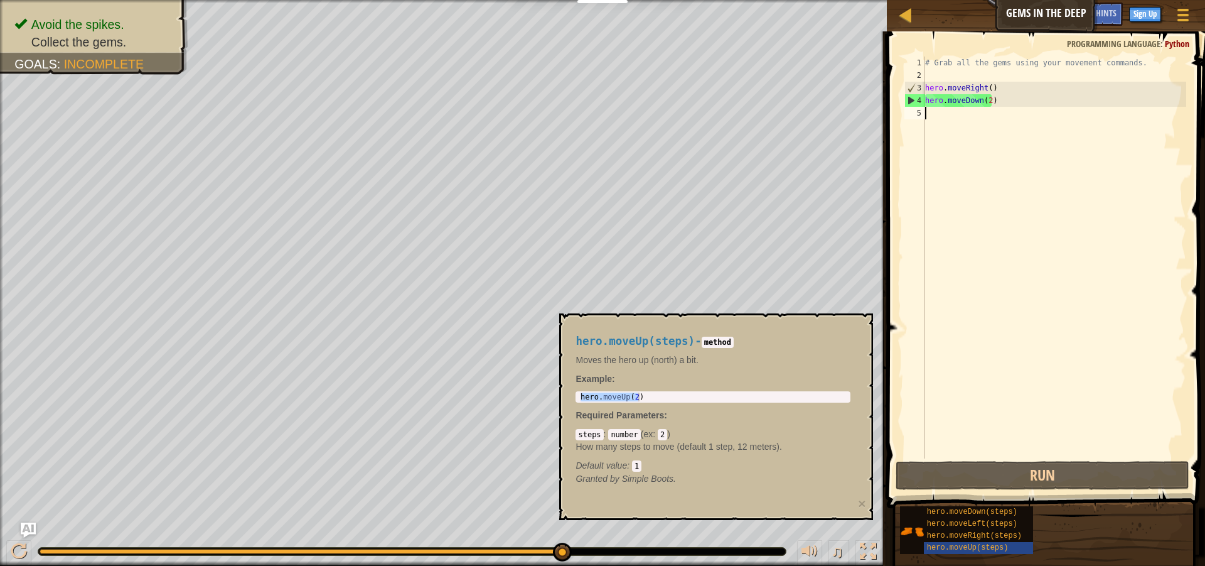
type textarea "hero.moveUp(2)"
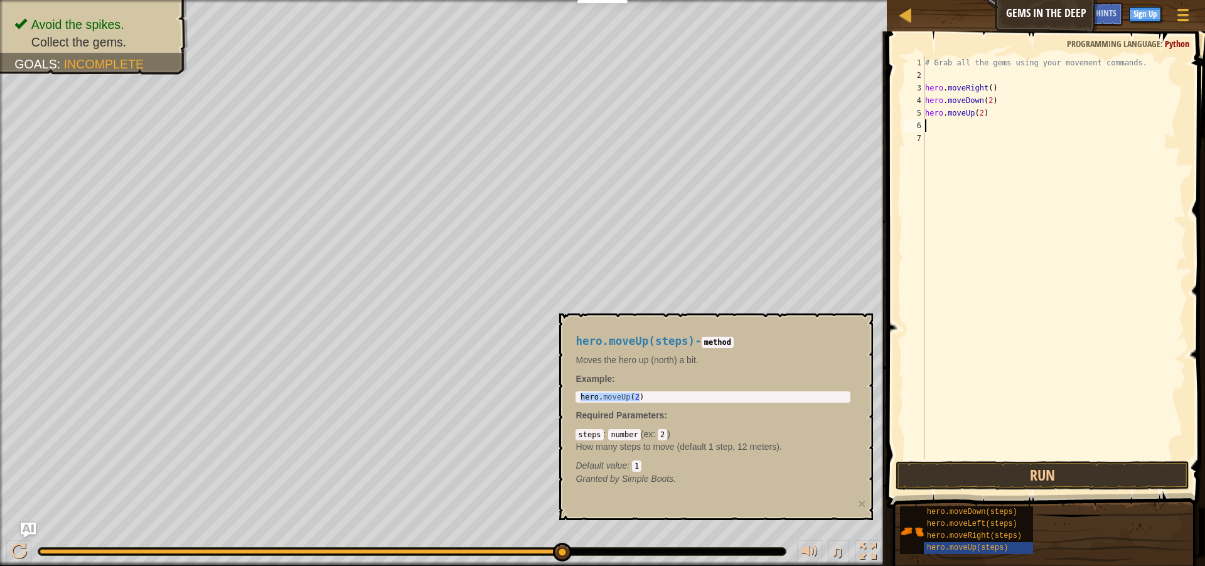
click at [957, 135] on div "# Grab all the gems using your movement commands. hero . moveRight ( ) hero . m…" at bounding box center [1055, 270] width 264 height 427
click at [964, 549] on span "hero.moveUp(steps)" at bounding box center [968, 547] width 82 height 9
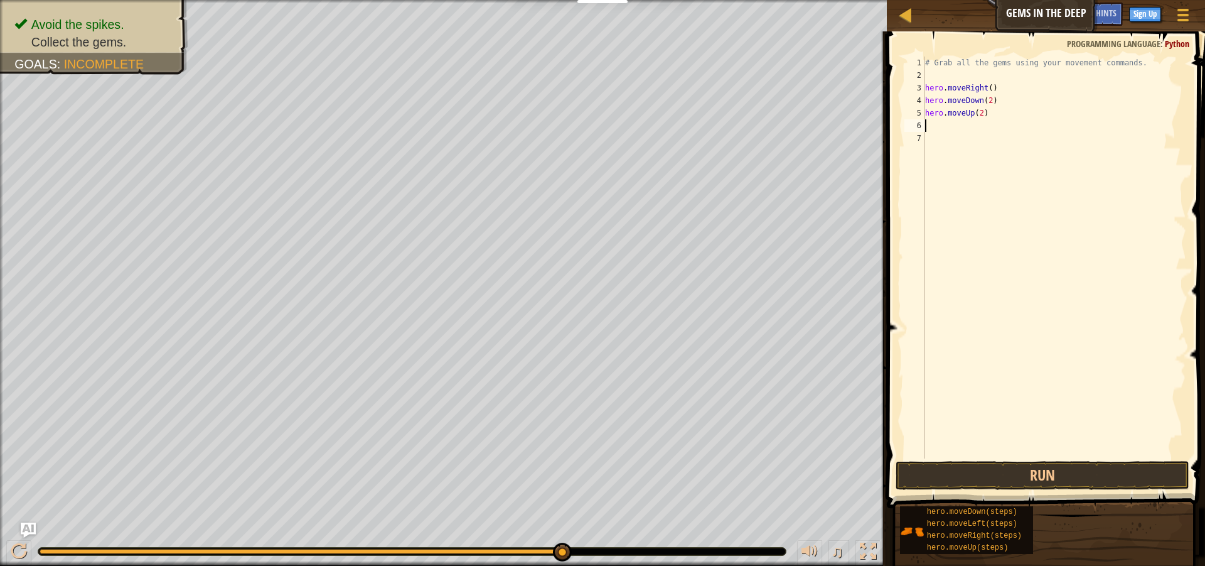
click at [958, 131] on div "# Grab all the gems using your movement commands. hero . moveRight ( ) hero . m…" at bounding box center [1055, 270] width 264 height 427
click at [1077, 472] on button "Run" at bounding box center [1043, 475] width 294 height 29
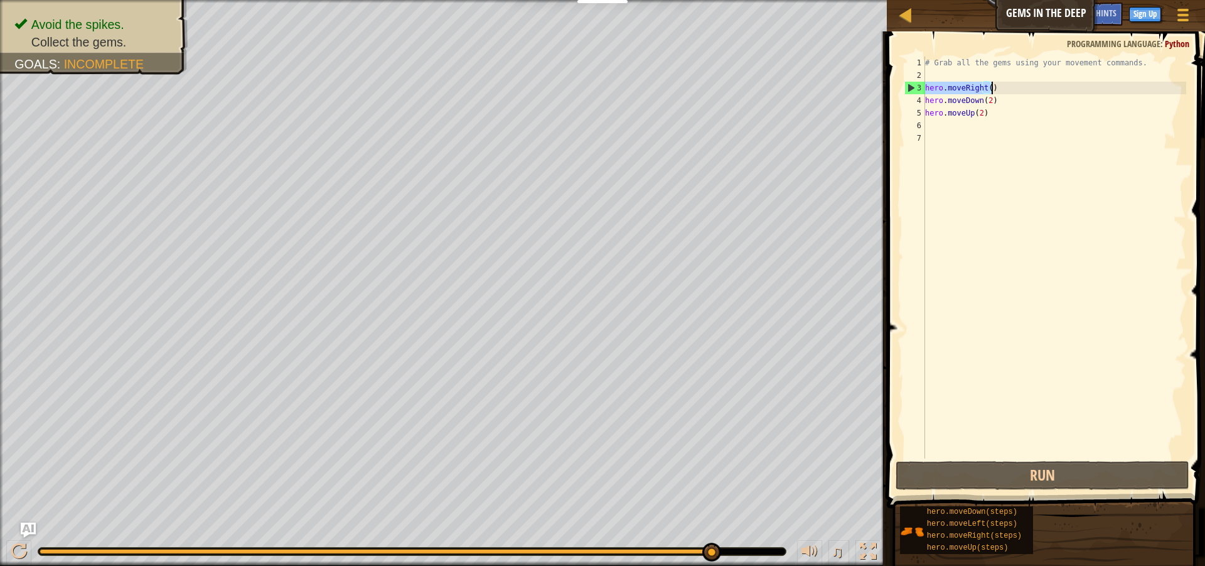
drag, startPoint x: 926, startPoint y: 88, endPoint x: 1008, endPoint y: 86, distance: 81.6
click at [1008, 86] on div "# Grab all the gems using your movement commands. hero . moveRight ( ) hero . m…" at bounding box center [1055, 270] width 264 height 427
type textarea "hero.moveRight()"
click at [942, 129] on div "# Grab all the gems using your movement commands. hero . moveRight ( ) hero . m…" at bounding box center [1055, 270] width 264 height 427
paste textarea "hero.moveRight()"
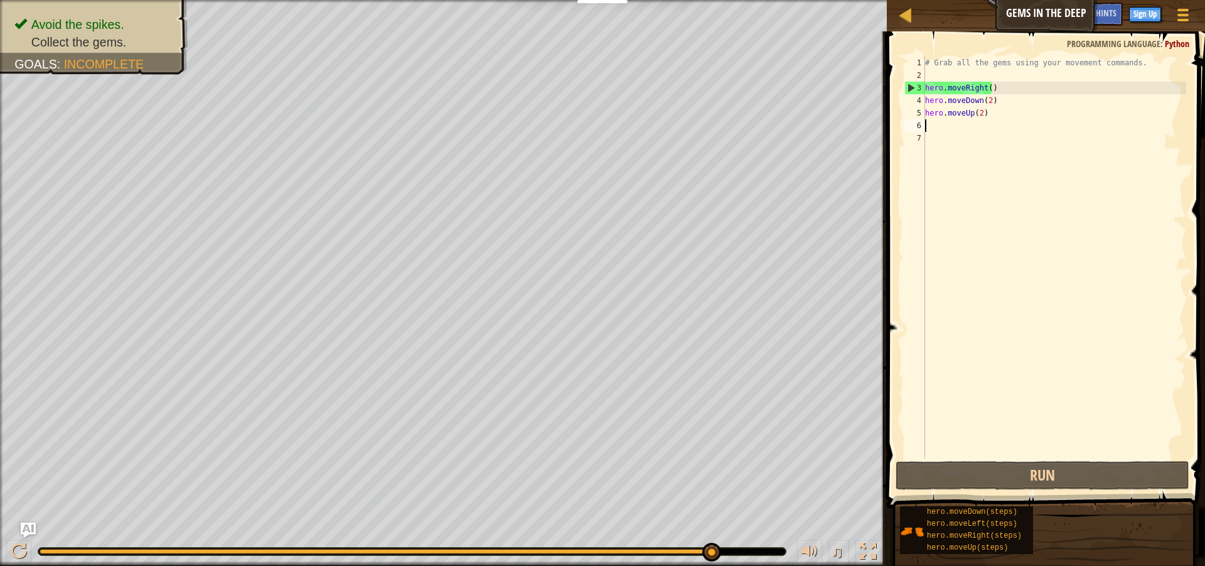
type textarea "hero.moveRight()"
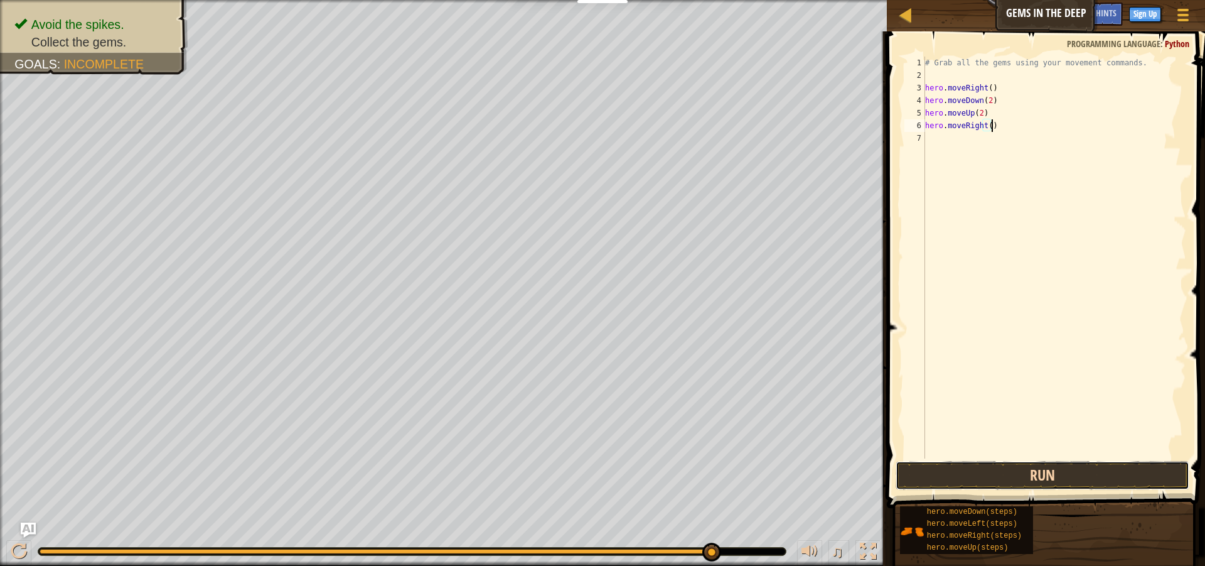
click at [1030, 467] on button "Run" at bounding box center [1043, 475] width 294 height 29
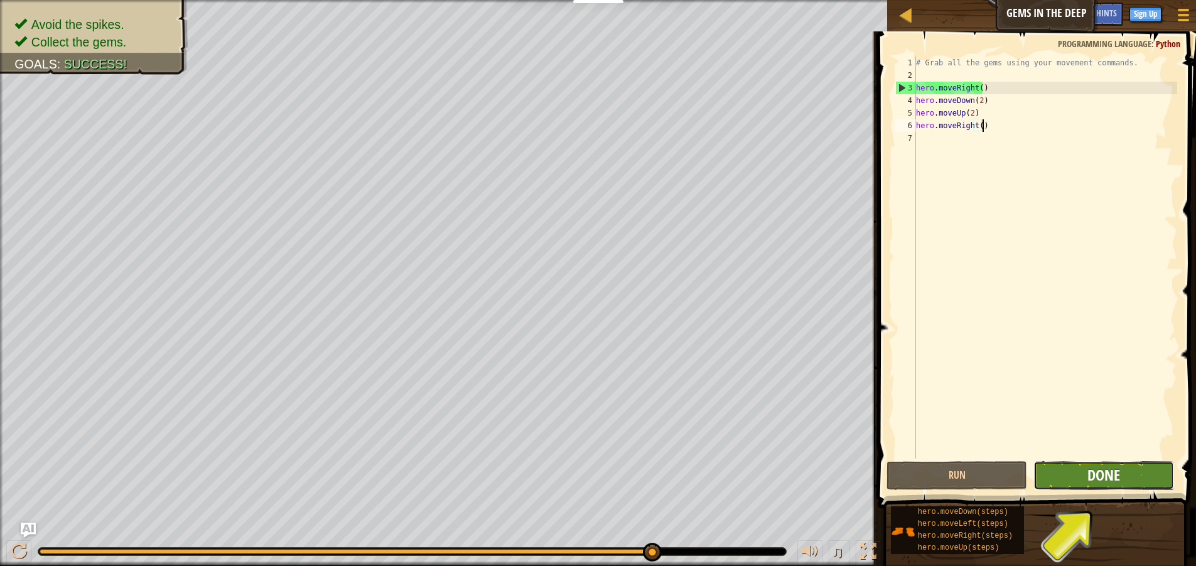
click at [1104, 480] on span "Done" at bounding box center [1103, 475] width 33 height 20
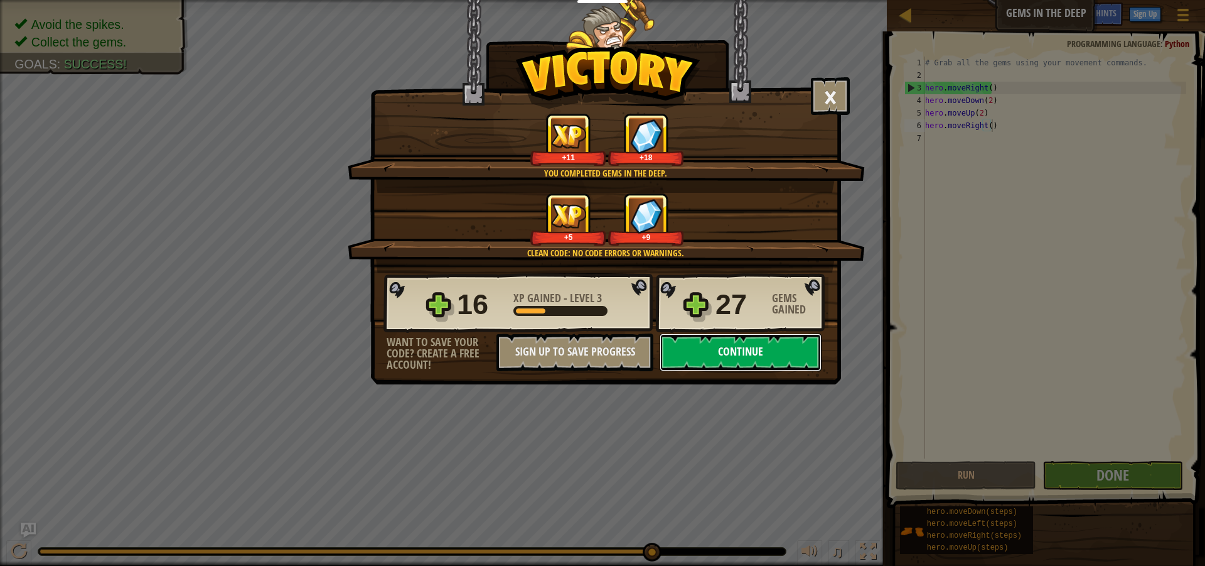
click at [784, 354] on button "Continue" at bounding box center [741, 352] width 162 height 38
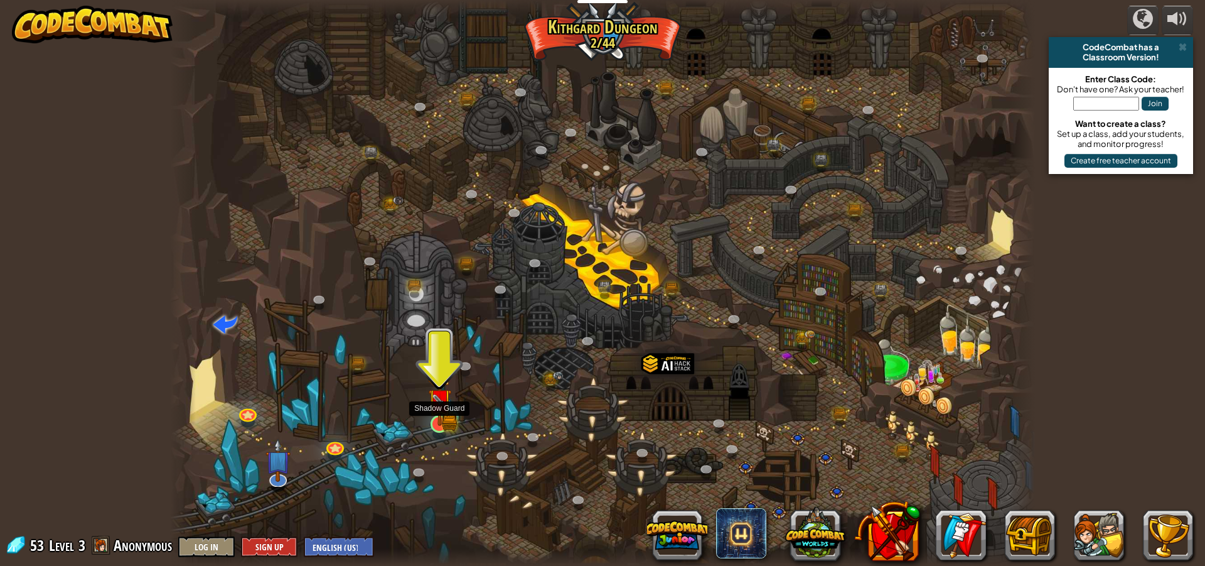
click at [450, 408] on img at bounding box center [439, 400] width 23 height 51
